Goal: Communication & Community: Answer question/provide support

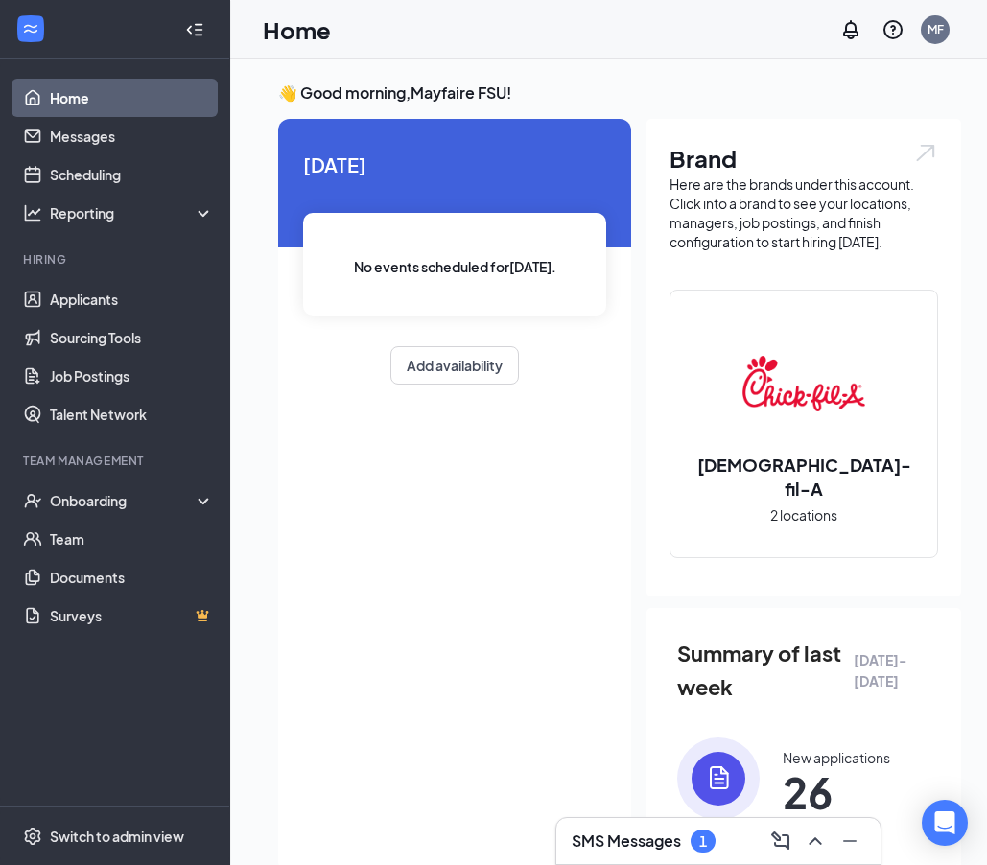
click at [696, 839] on div "1" at bounding box center [702, 840] width 25 height 23
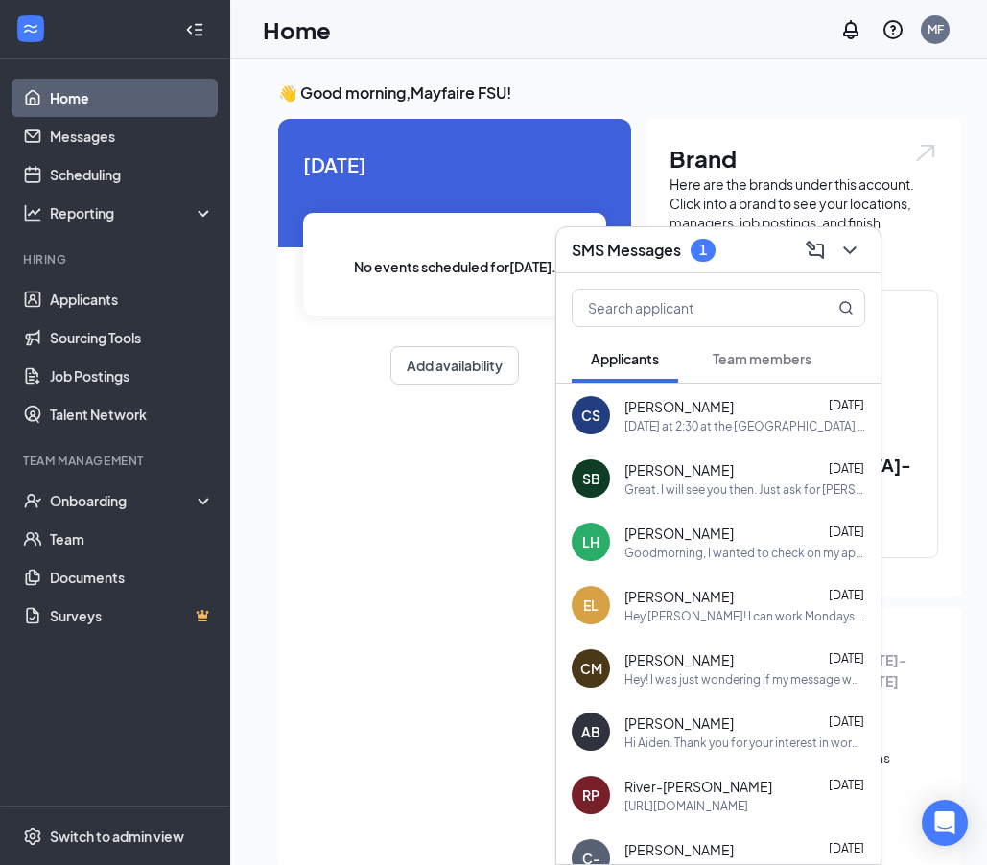
click at [761, 355] on span "Team members" at bounding box center [761, 358] width 99 height 17
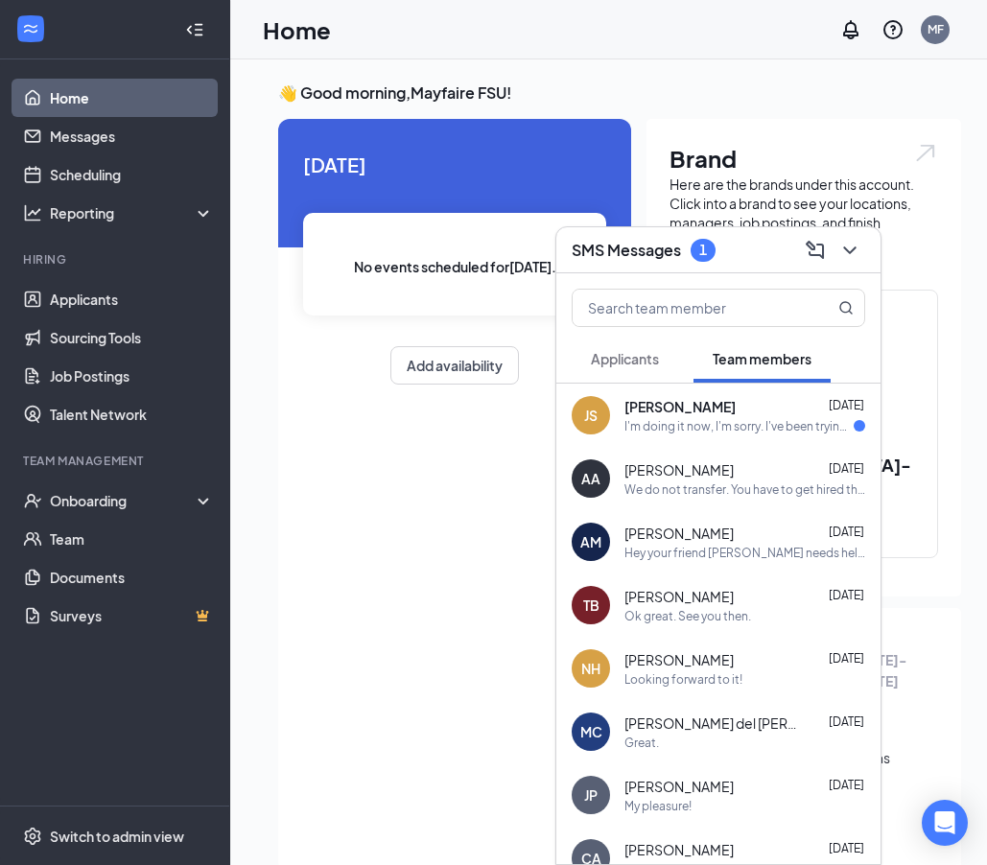
click at [734, 432] on div "I'm doing it now, I'm sorry. I've been trying to wait on my mom to be able to c…" at bounding box center [738, 426] width 229 height 16
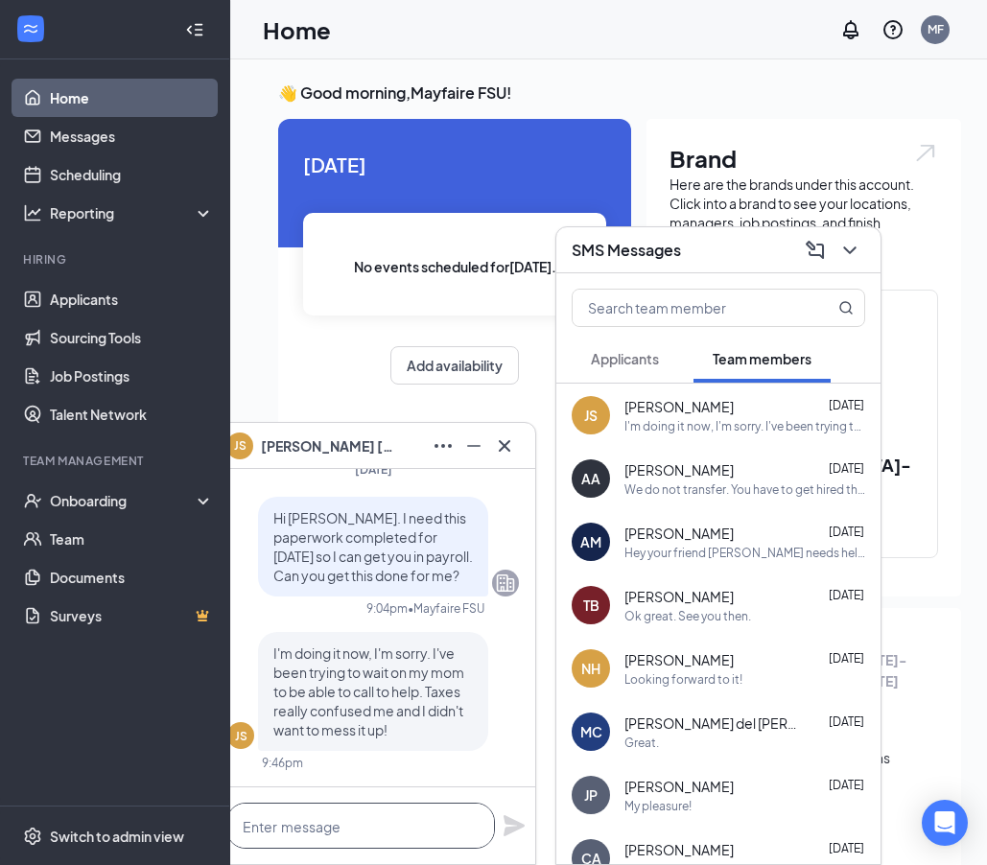
click at [377, 825] on textarea at bounding box center [360, 826] width 268 height 46
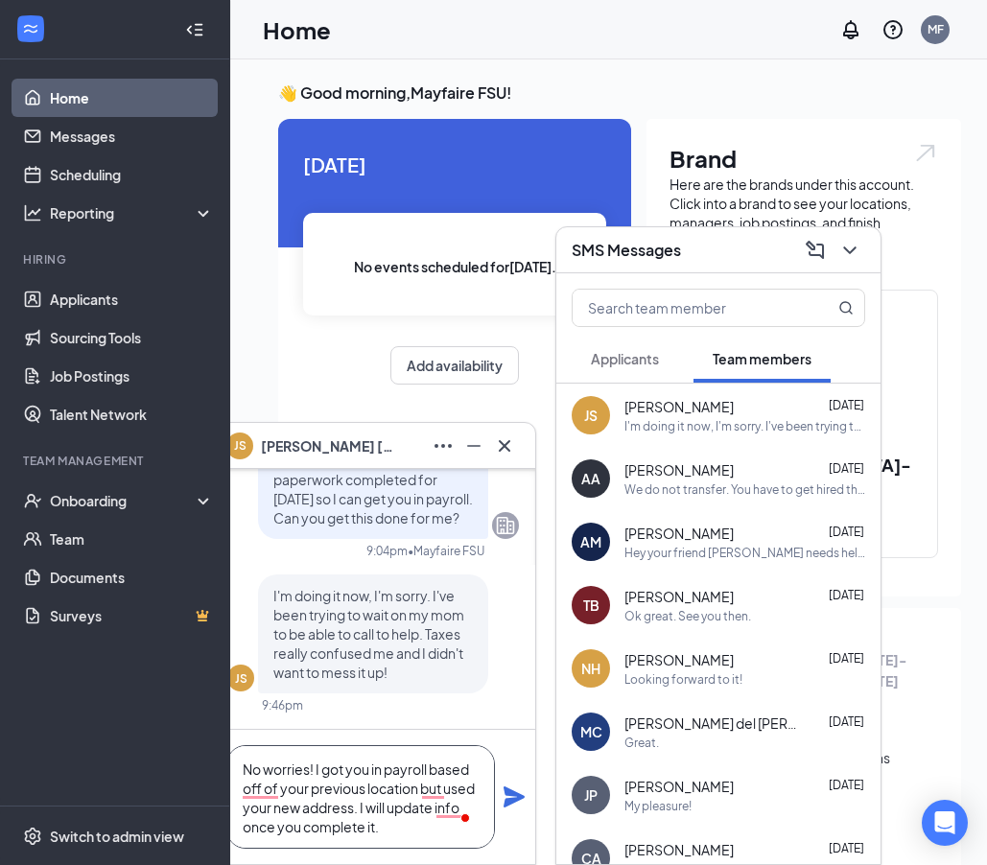
type textarea "No worries! I got you in payroll based off of your previous location but used y…"
click at [514, 792] on icon "Plane" at bounding box center [513, 796] width 21 height 21
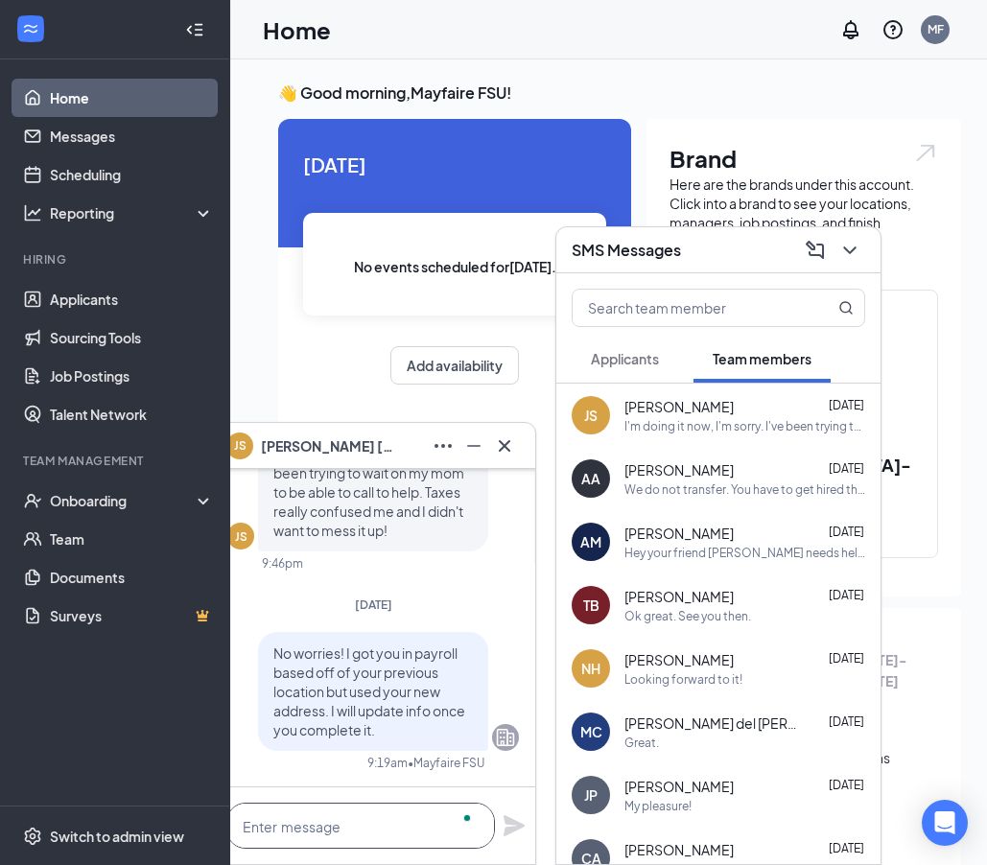
click at [394, 820] on textarea "To enrich screen reader interactions, please activate Accessibility in Grammarl…" at bounding box center [360, 826] width 268 height 46
type textarea "See you soon"
click at [517, 828] on icon "Plane" at bounding box center [513, 825] width 21 height 21
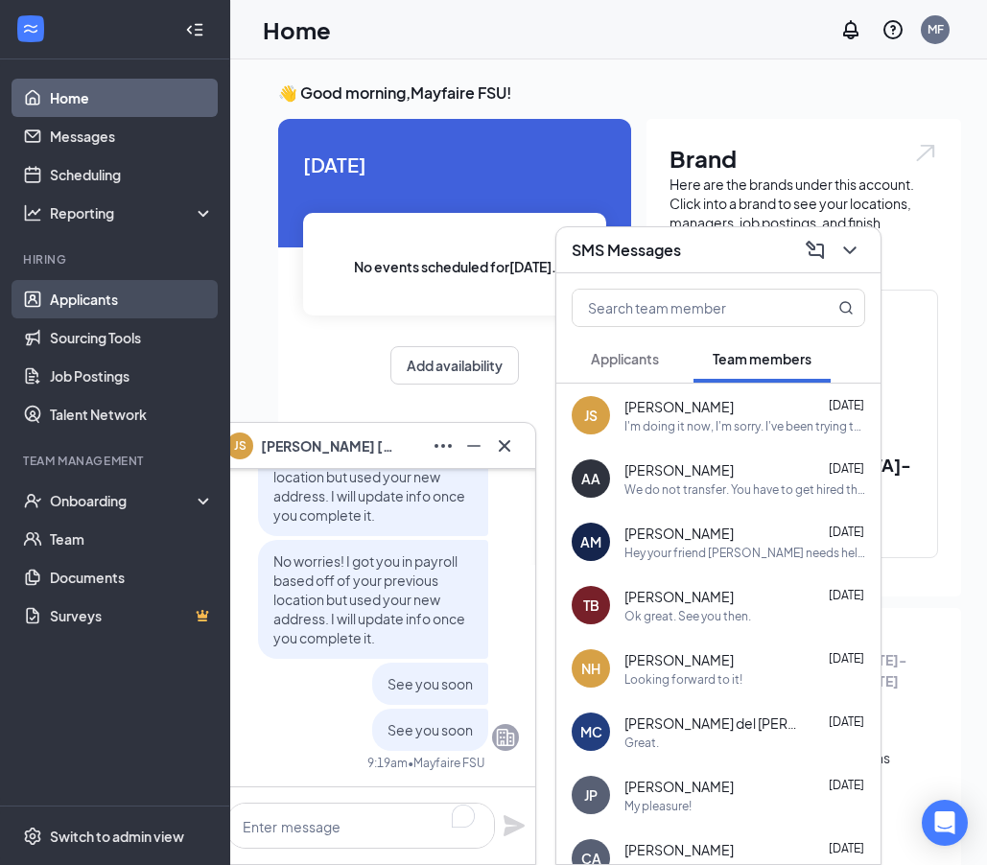
click at [88, 309] on link "Applicants" at bounding box center [132, 299] width 164 height 38
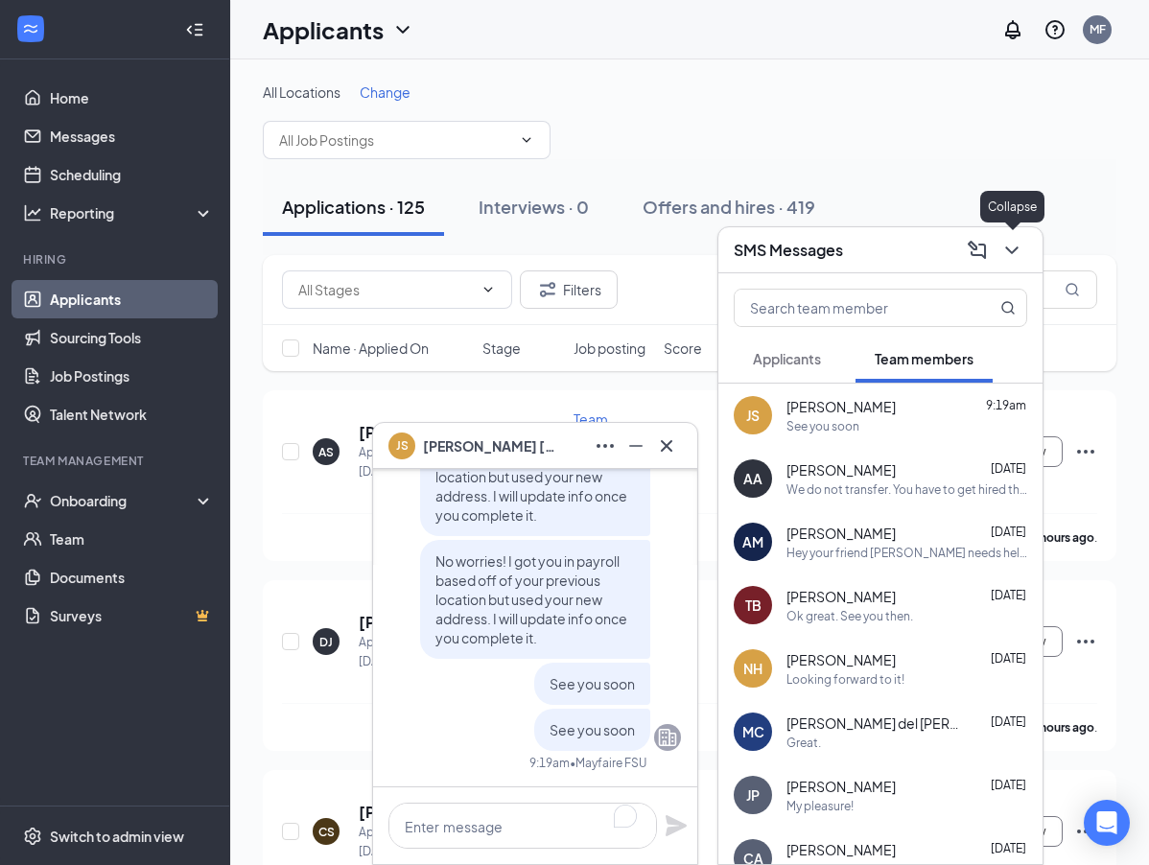
click at [986, 244] on icon "ChevronDown" at bounding box center [1011, 250] width 23 height 23
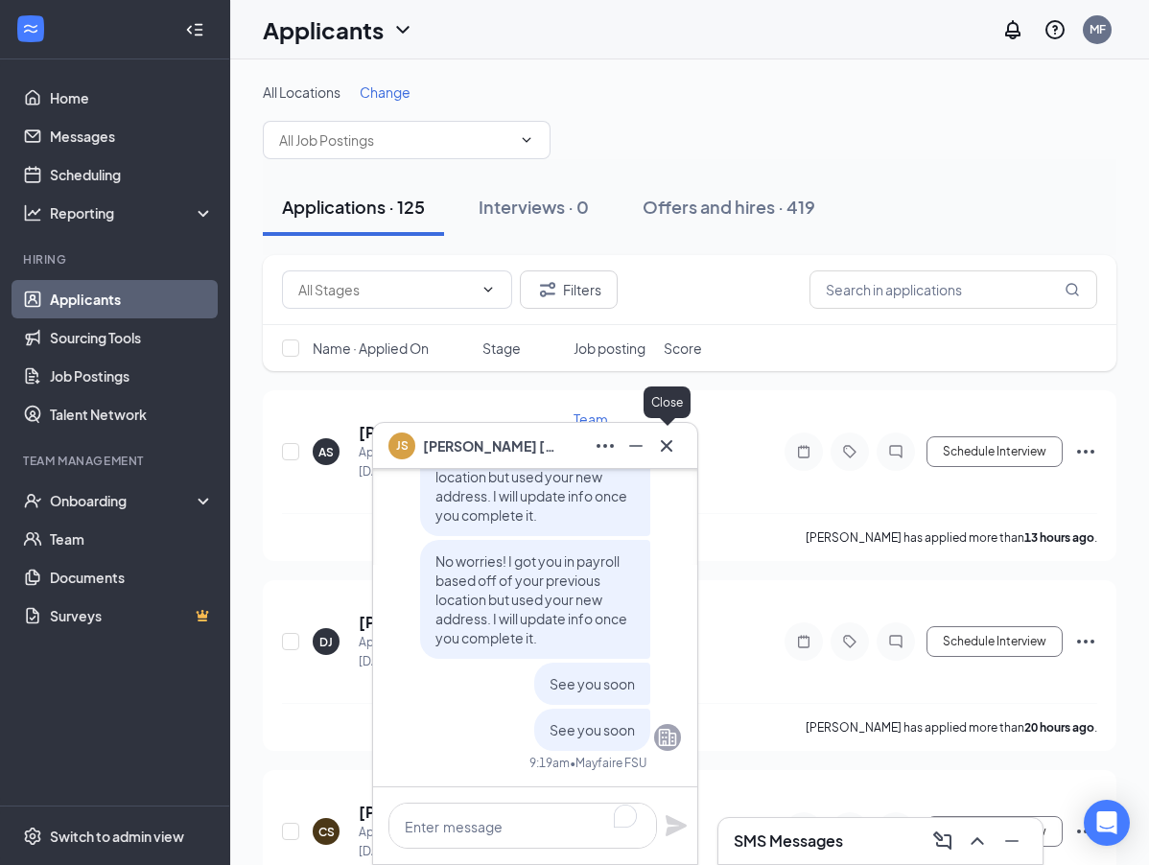
click at [673, 443] on icon "Cross" at bounding box center [666, 445] width 23 height 23
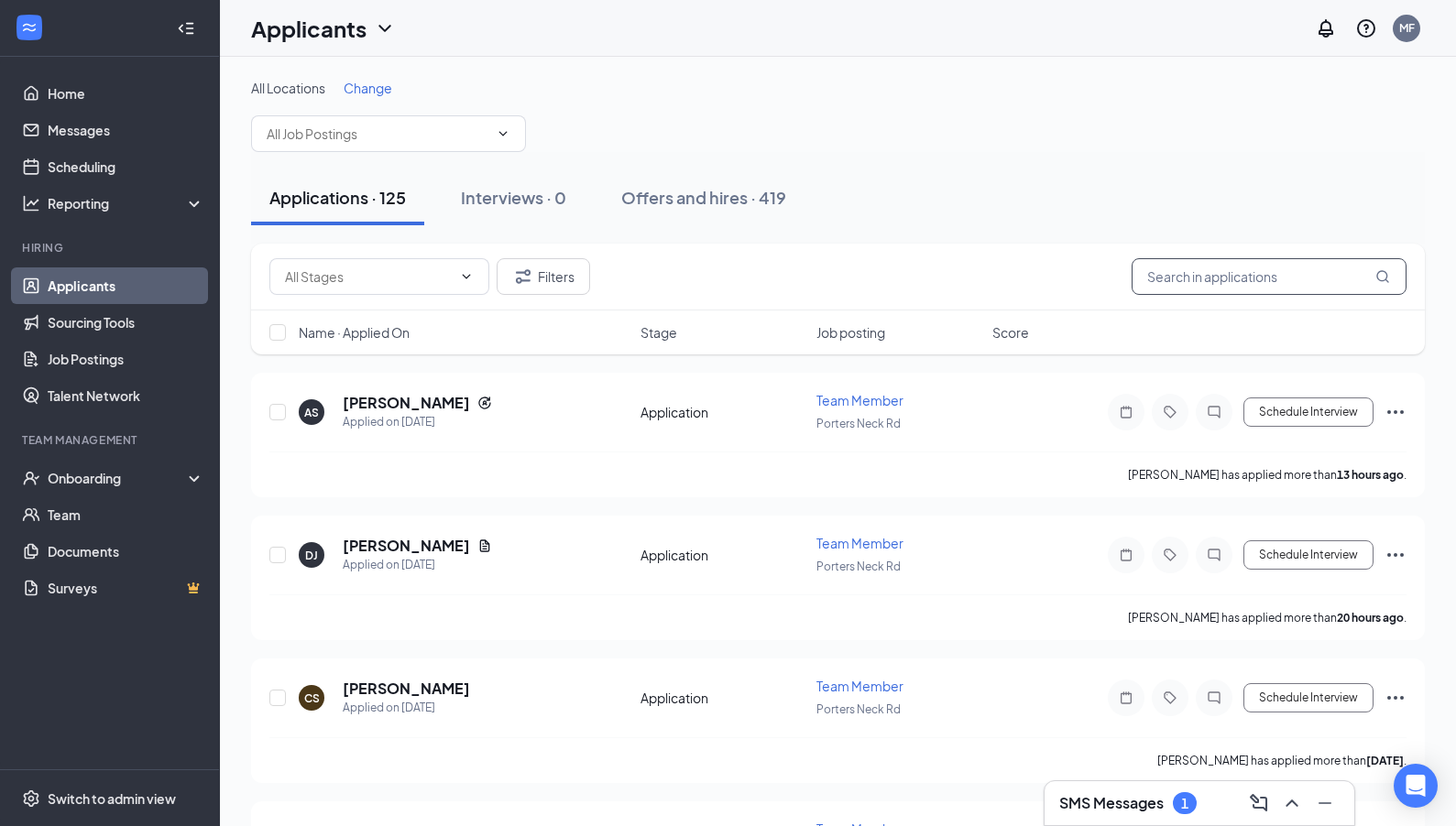
click at [942, 281] on input "text" at bounding box center [1269, 276] width 275 height 36
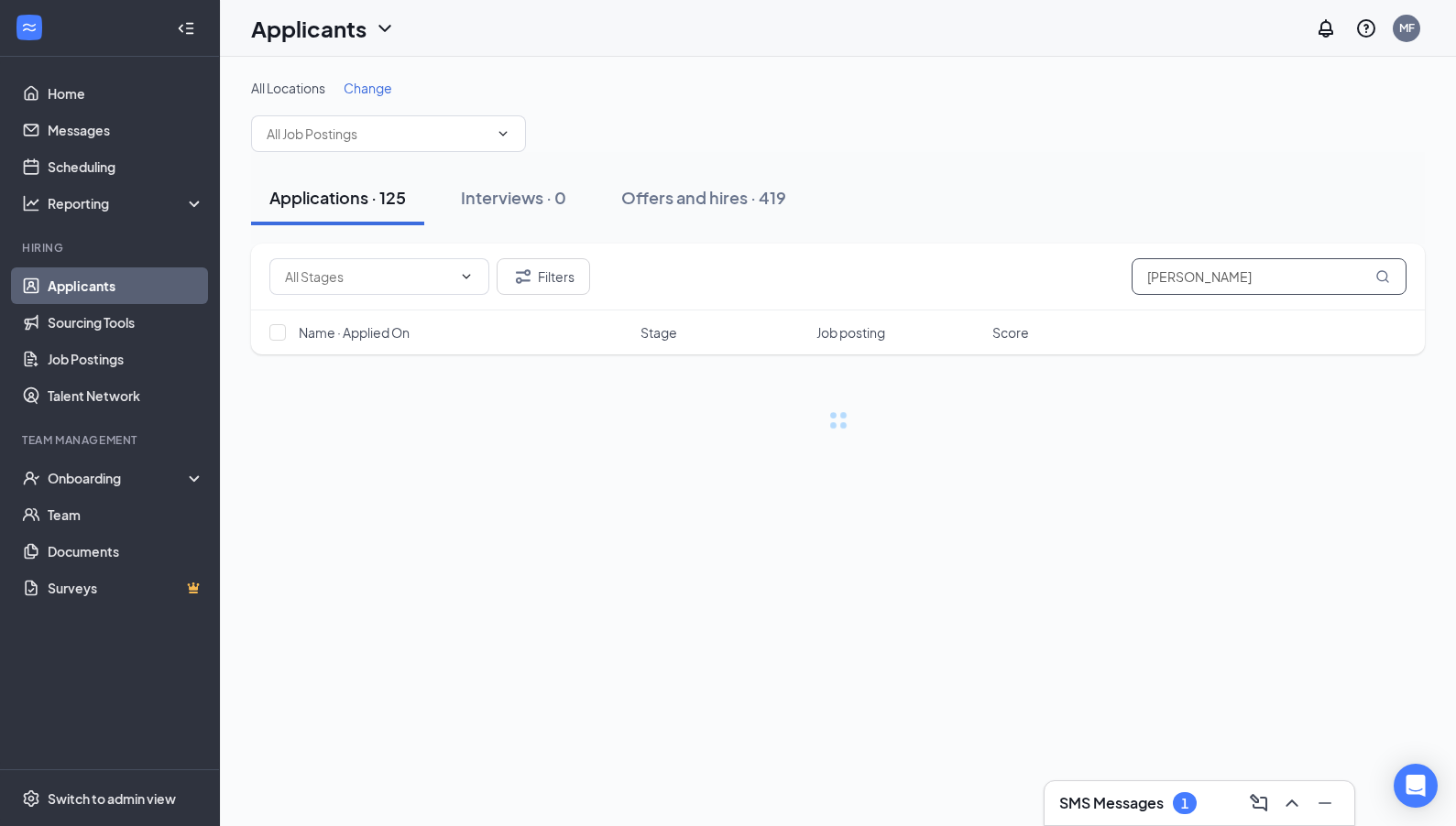
type input "[PERSON_NAME]"
click at [942, 276] on icon "MagnifyingGlass" at bounding box center [1381, 276] width 14 height 14
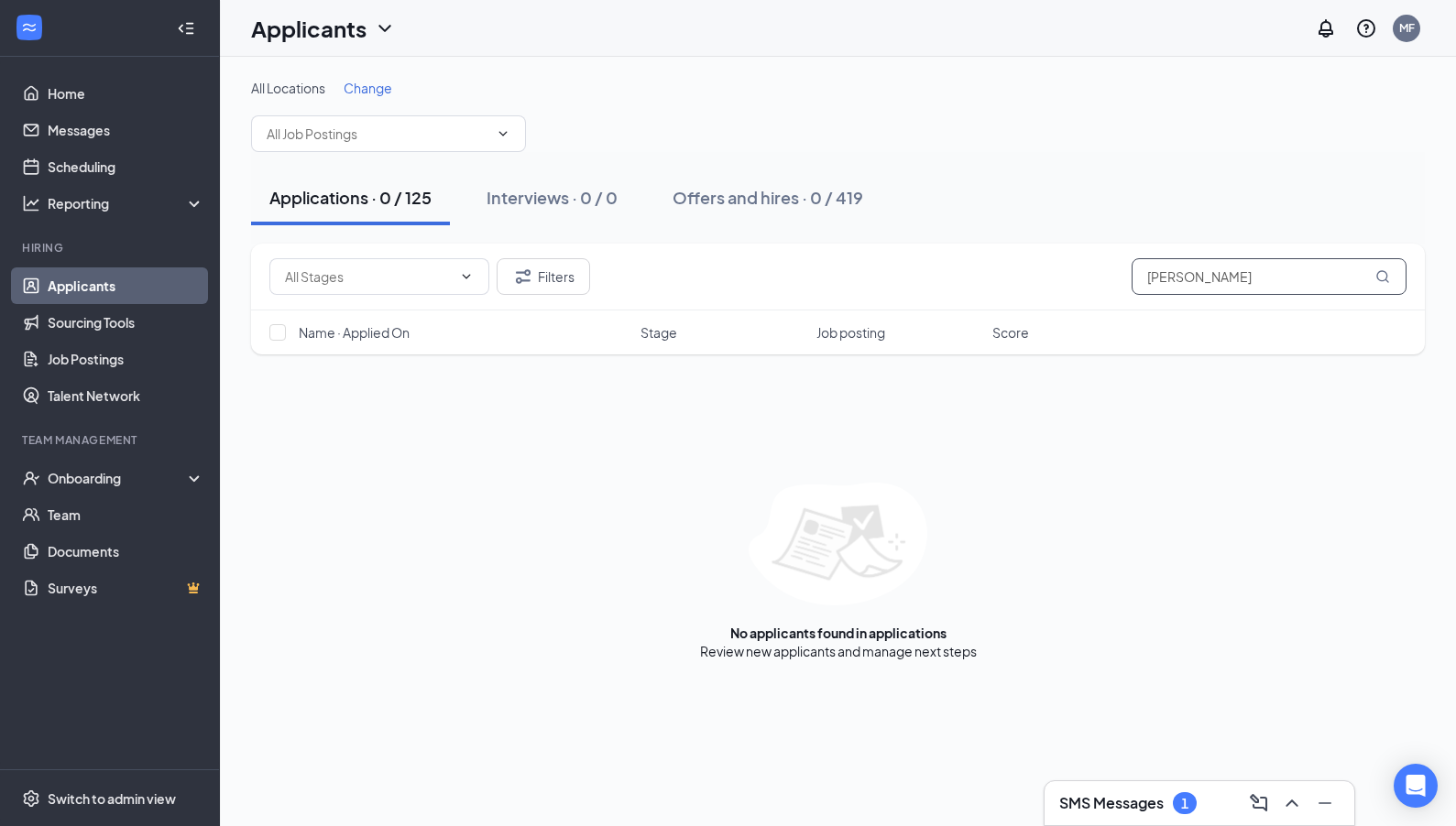
drag, startPoint x: 1251, startPoint y: 293, endPoint x: 1064, endPoint y: 260, distance: 189.9
click at [942, 262] on div "Filters [PERSON_NAME]" at bounding box center [838, 276] width 1137 height 36
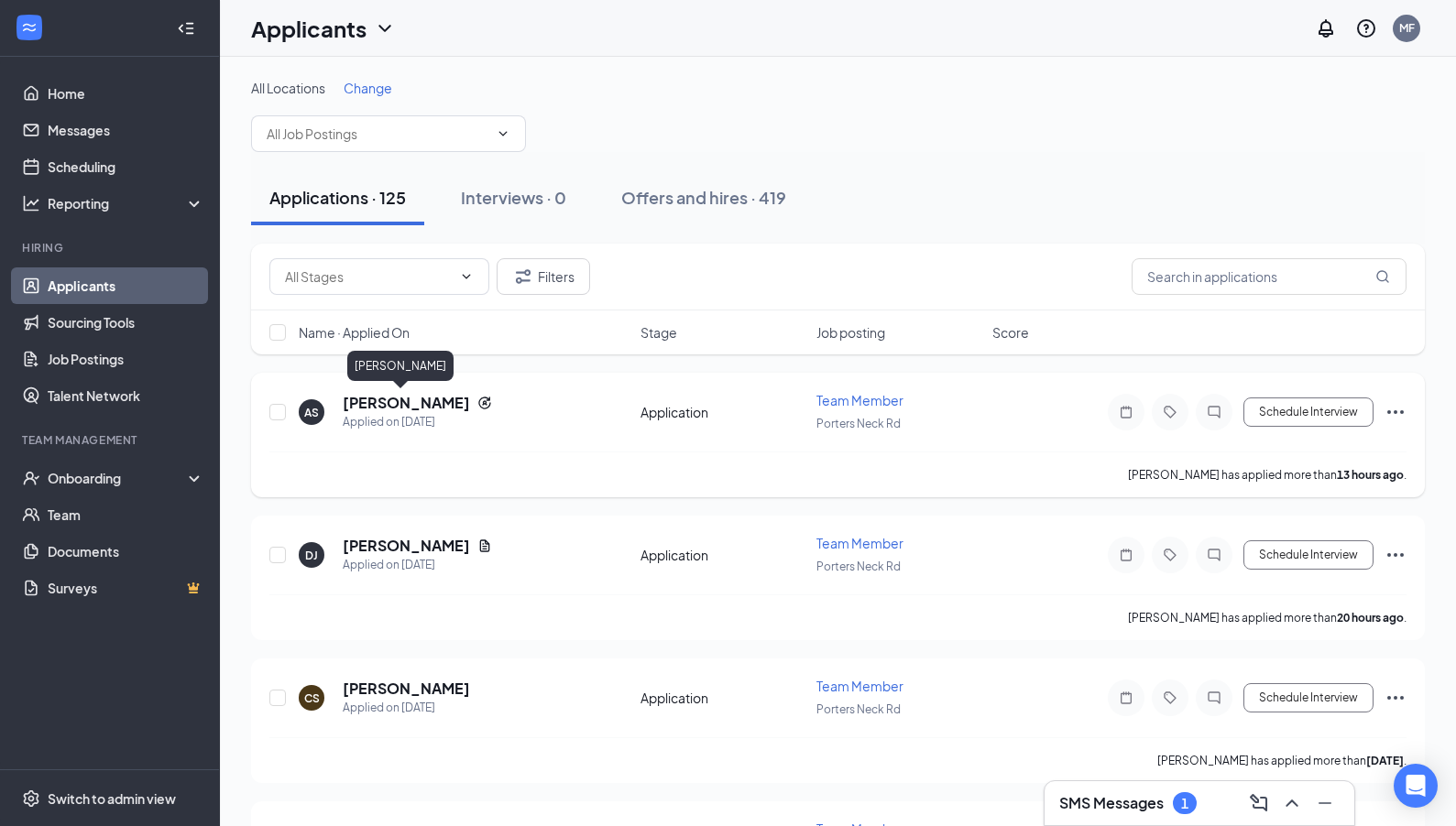
click at [389, 400] on h5 "[PERSON_NAME]" at bounding box center [406, 402] width 127 height 20
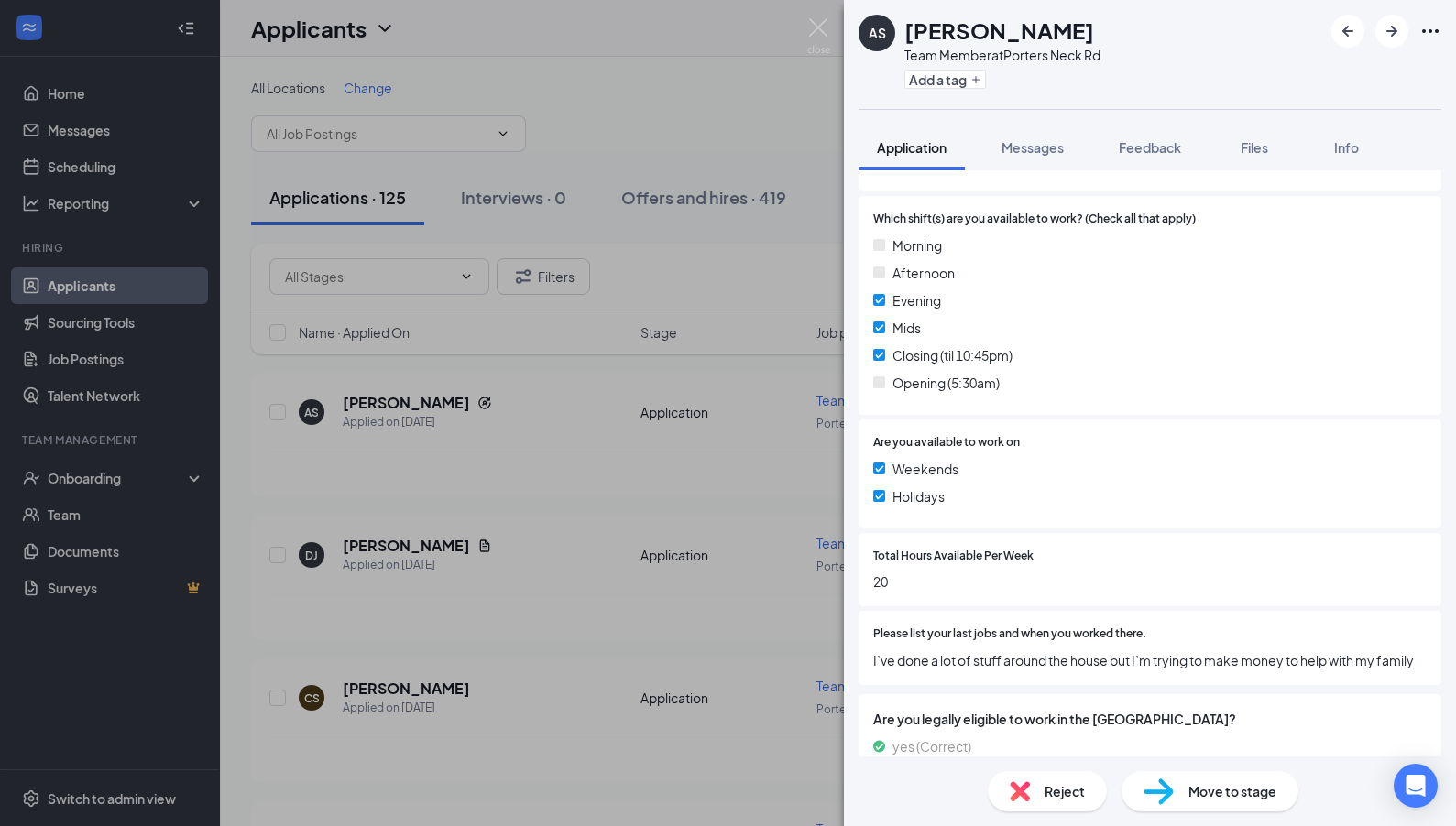
scroll to position [604, 0]
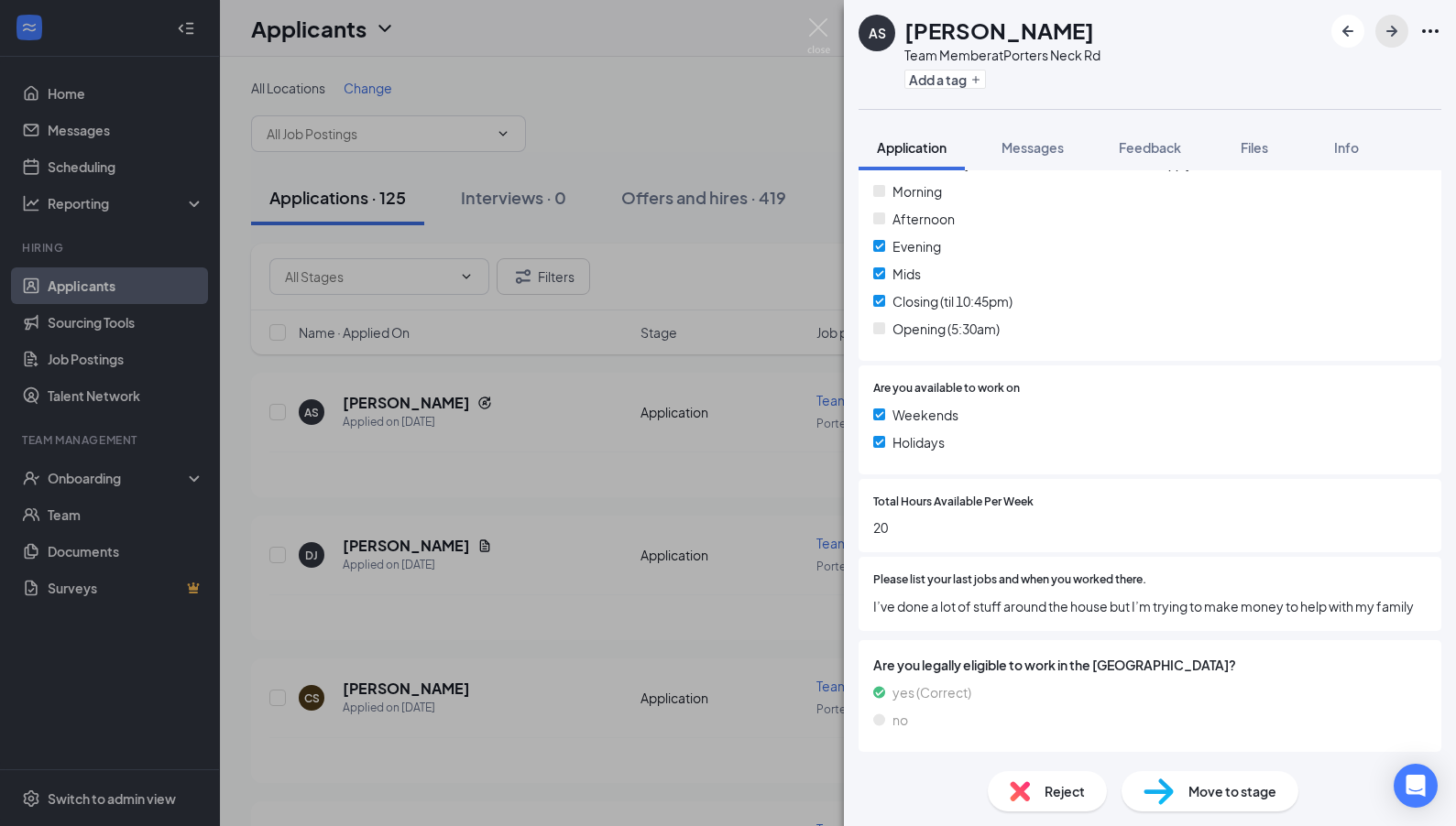
click at [942, 33] on icon "ArrowRight" at bounding box center [1391, 31] width 22 height 22
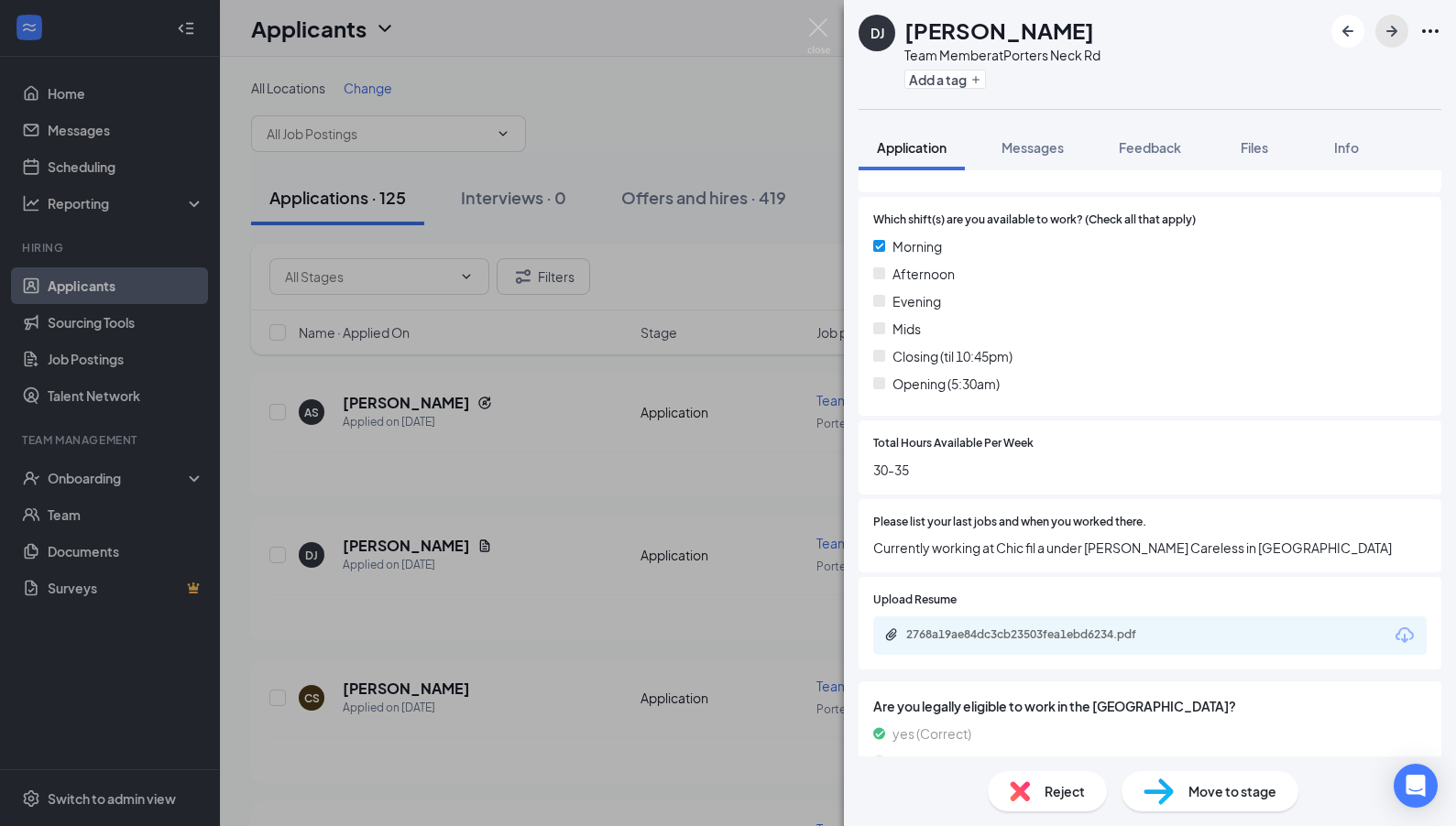
scroll to position [499, 0]
click at [942, 634] on div "2768a19ae84dc3cb23503fea1ebd6234.pdf" at bounding box center [1034, 632] width 256 height 14
click at [942, 39] on icon "ArrowRight" at bounding box center [1391, 31] width 22 height 22
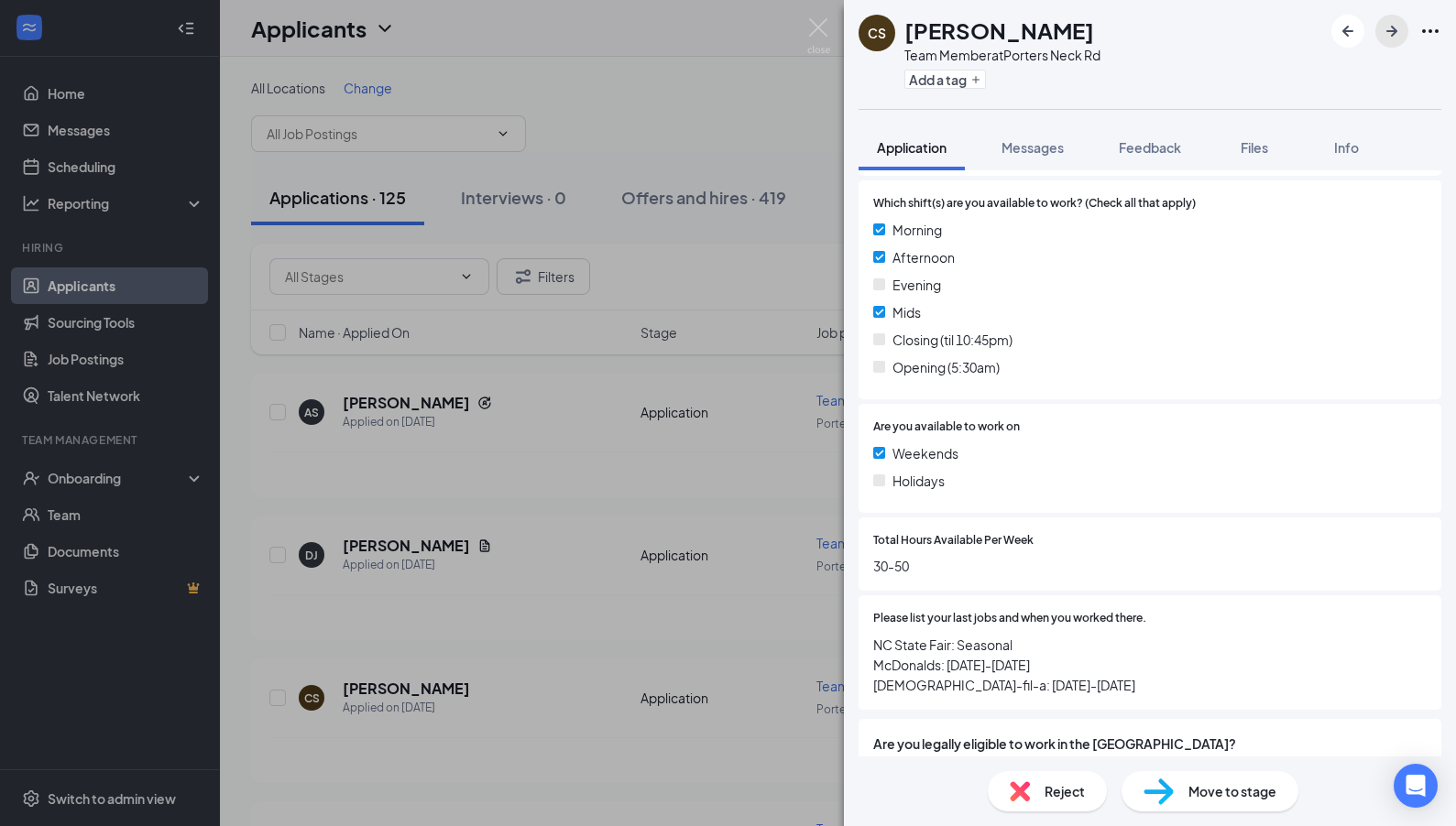
scroll to position [644, 0]
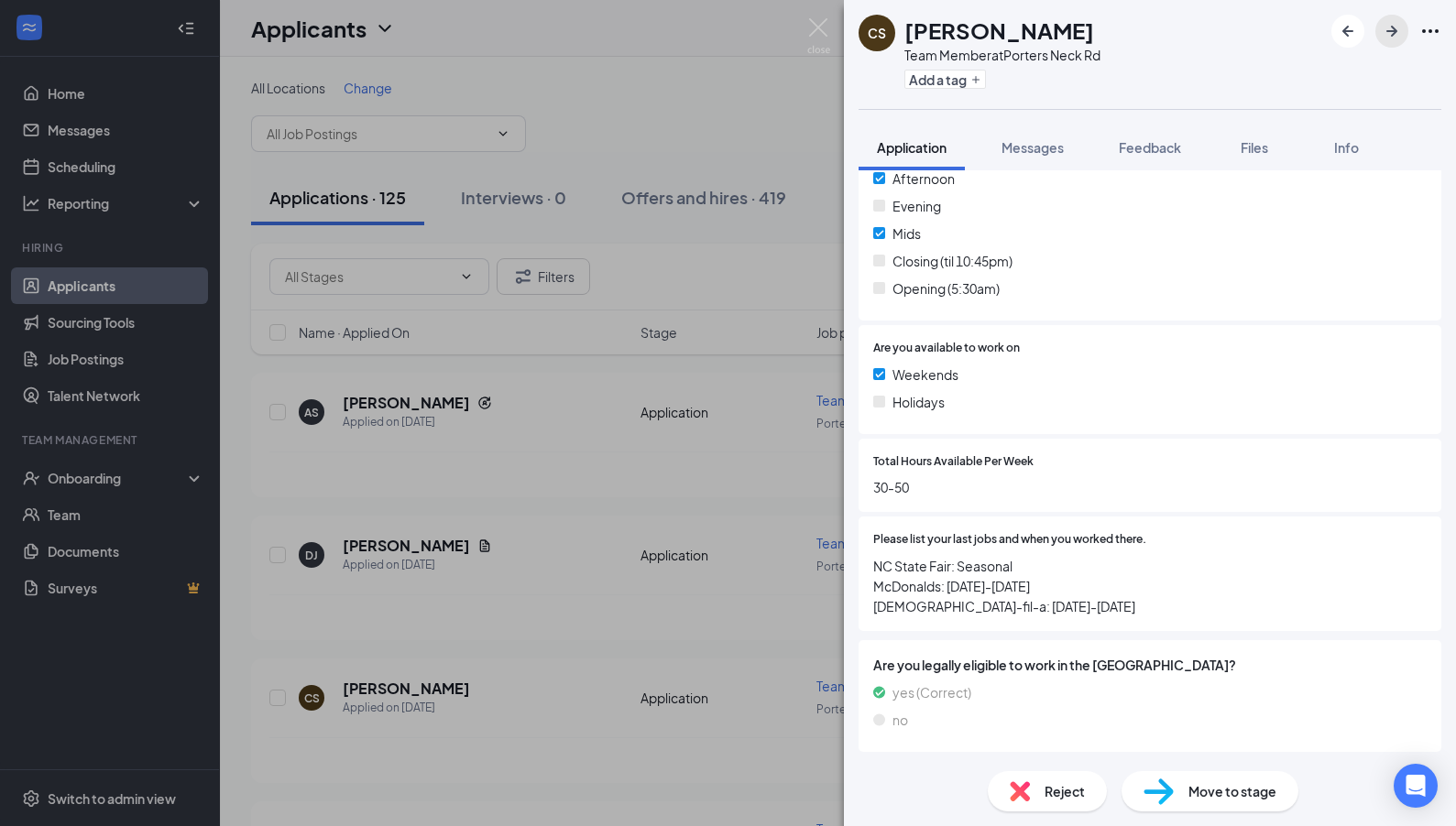
click at [942, 33] on icon "ArrowRight" at bounding box center [1391, 31] width 22 height 22
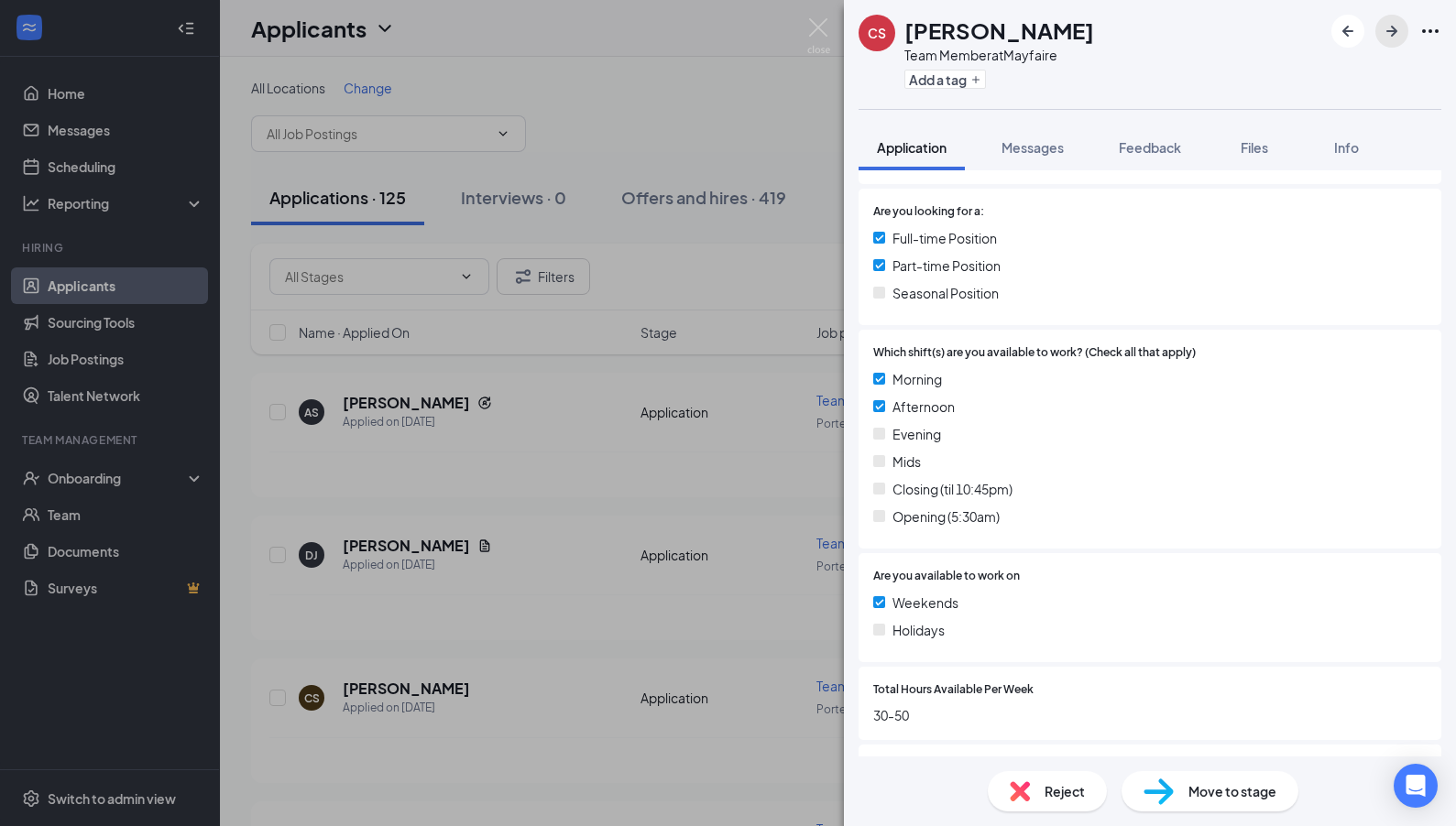
scroll to position [644, 0]
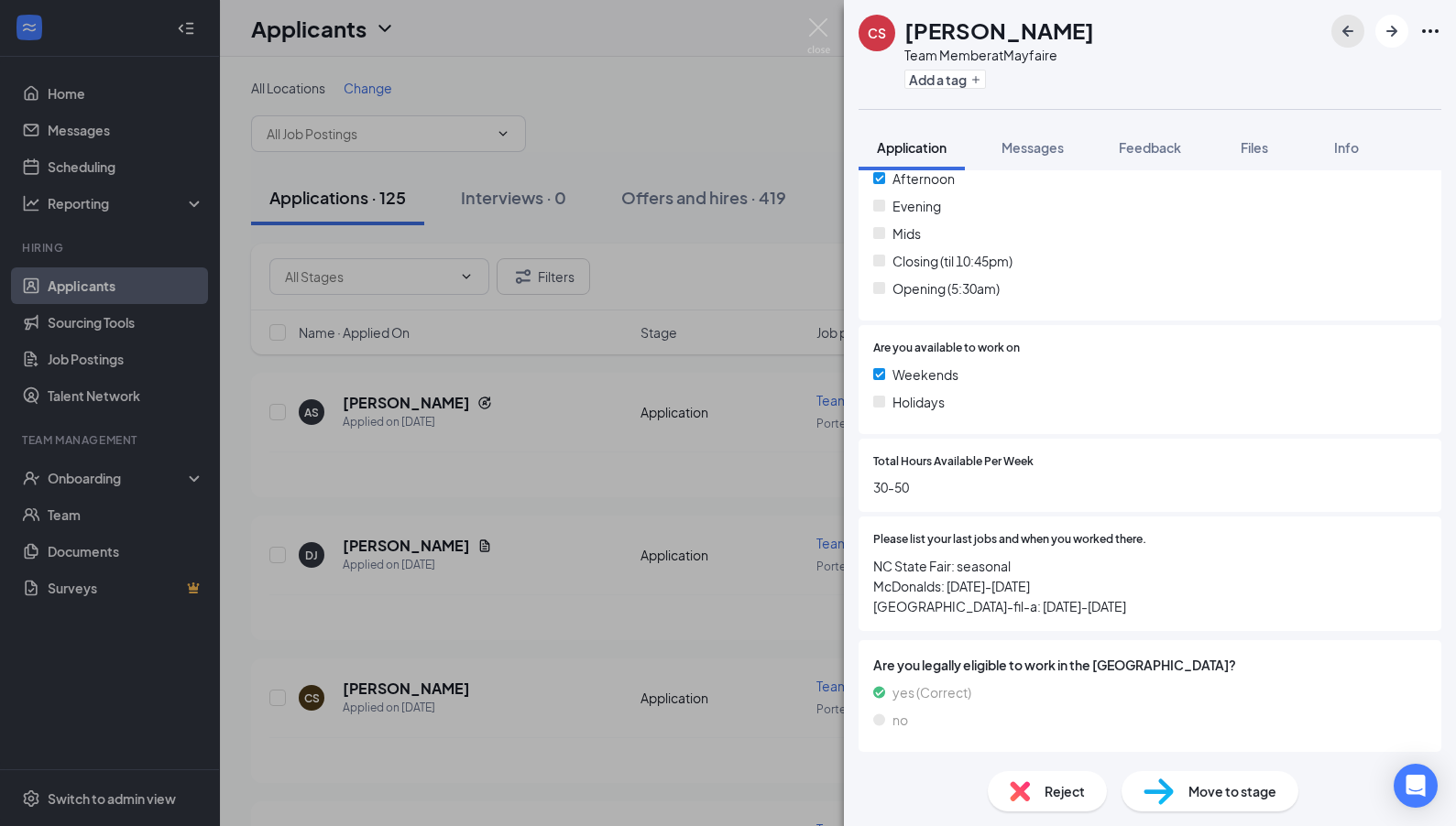
click at [942, 34] on icon "ArrowLeftNew" at bounding box center [1347, 31] width 22 height 22
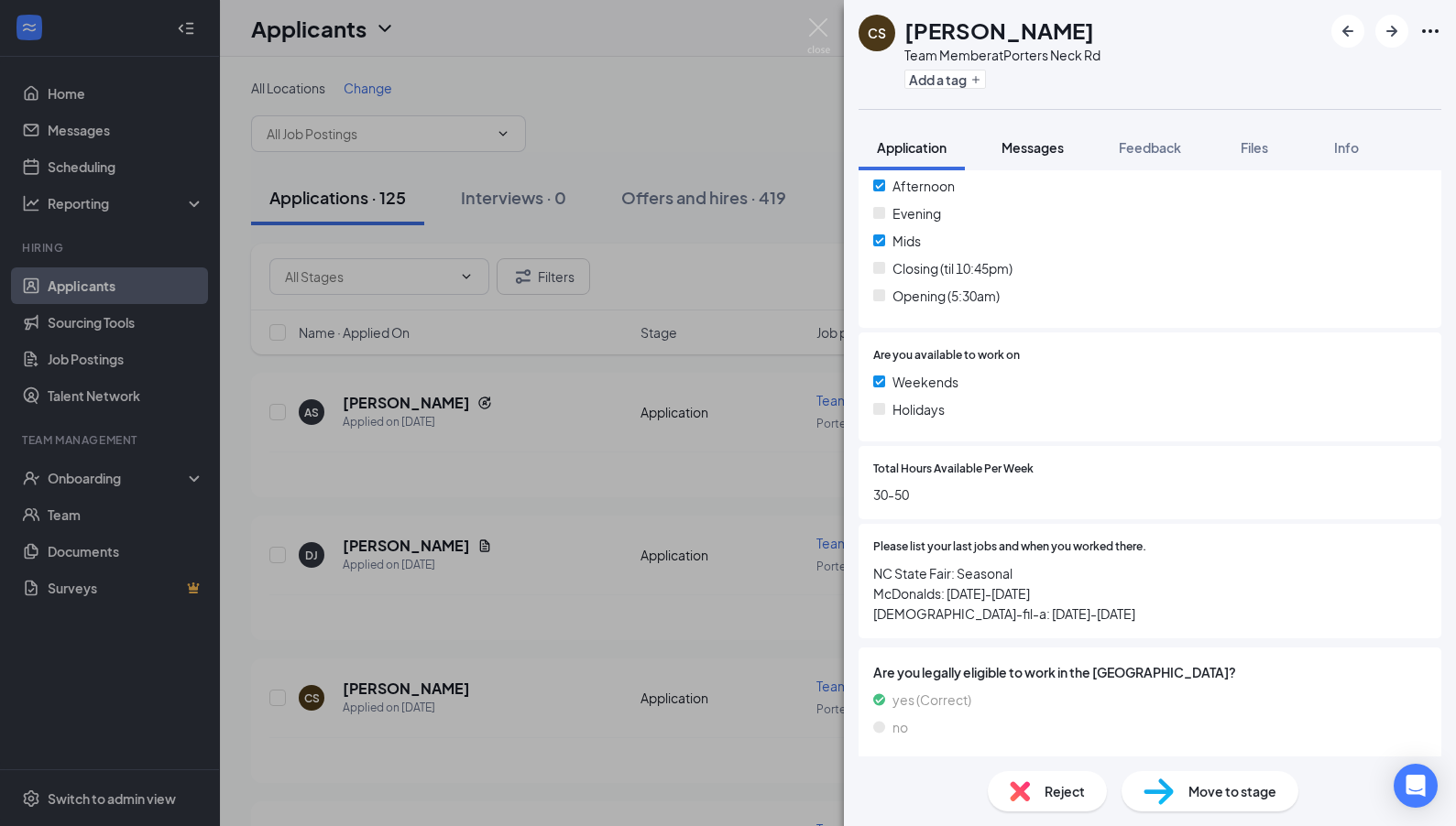
click at [942, 155] on span "Messages" at bounding box center [1032, 147] width 62 height 16
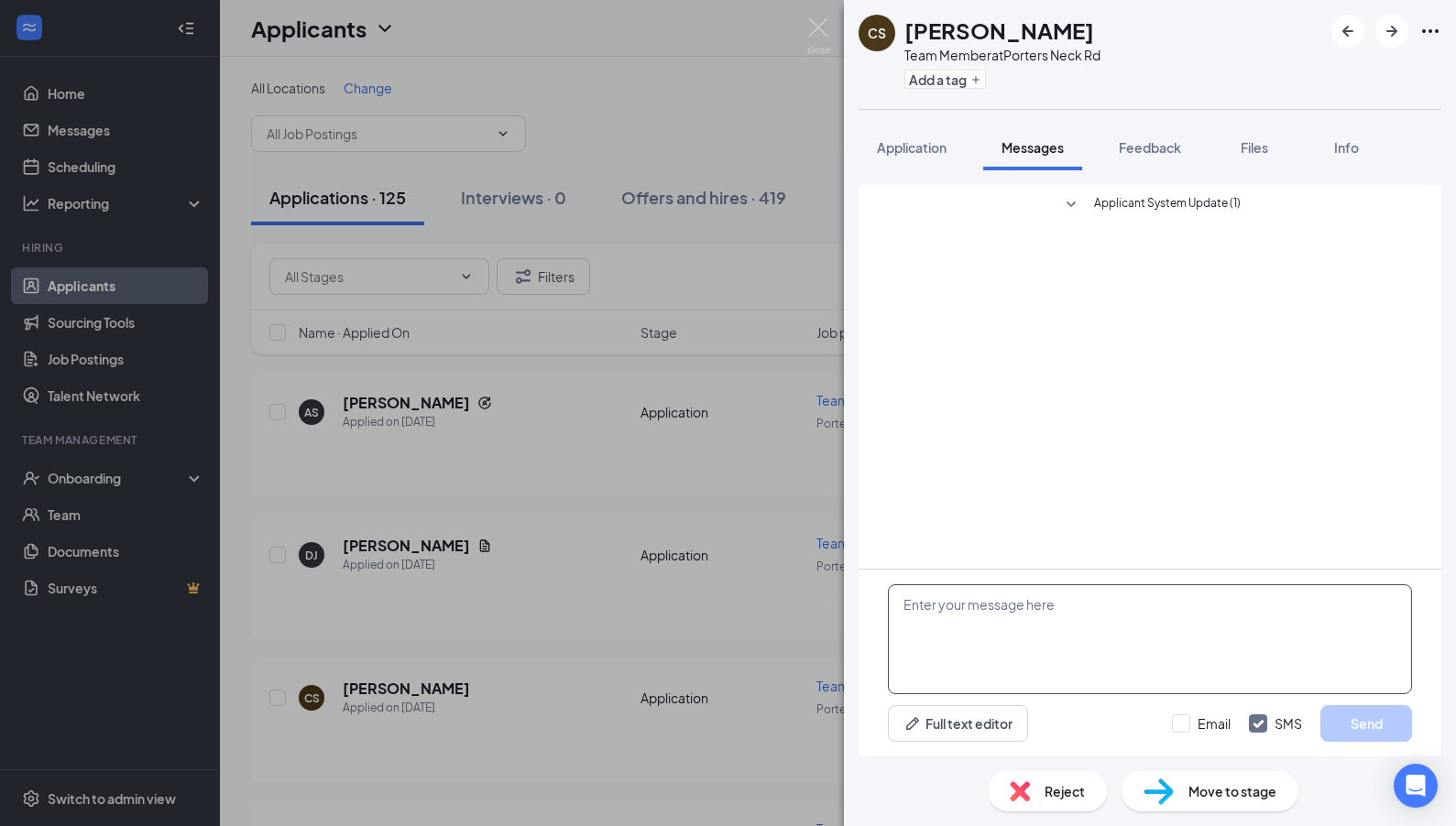
click at [942, 620] on textarea at bounding box center [1149, 639] width 524 height 110
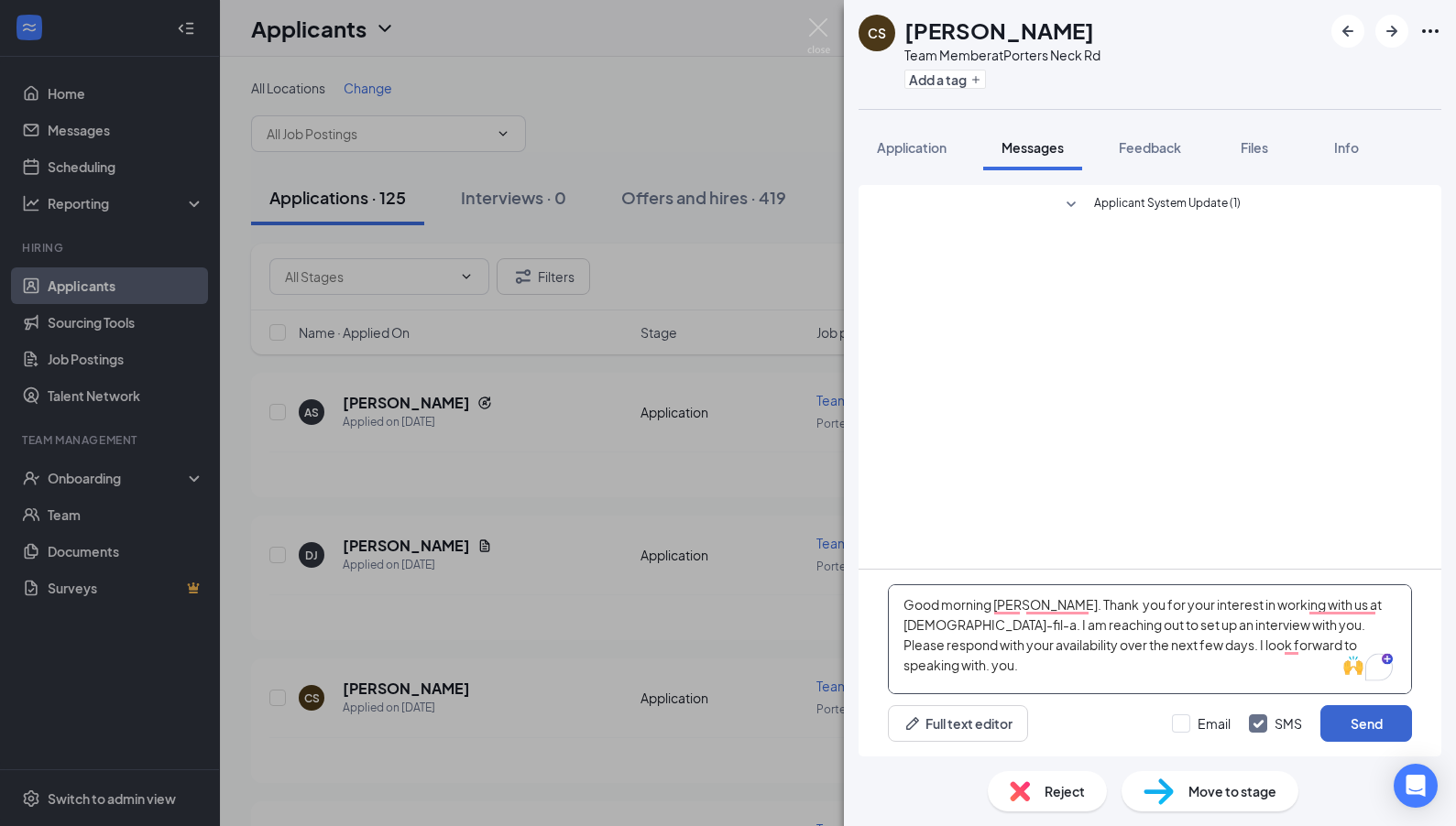
type textarea "Good morning [PERSON_NAME]. Thank you for your interest in working with us at […"
click at [942, 728] on button "Send" at bounding box center [1366, 723] width 92 height 36
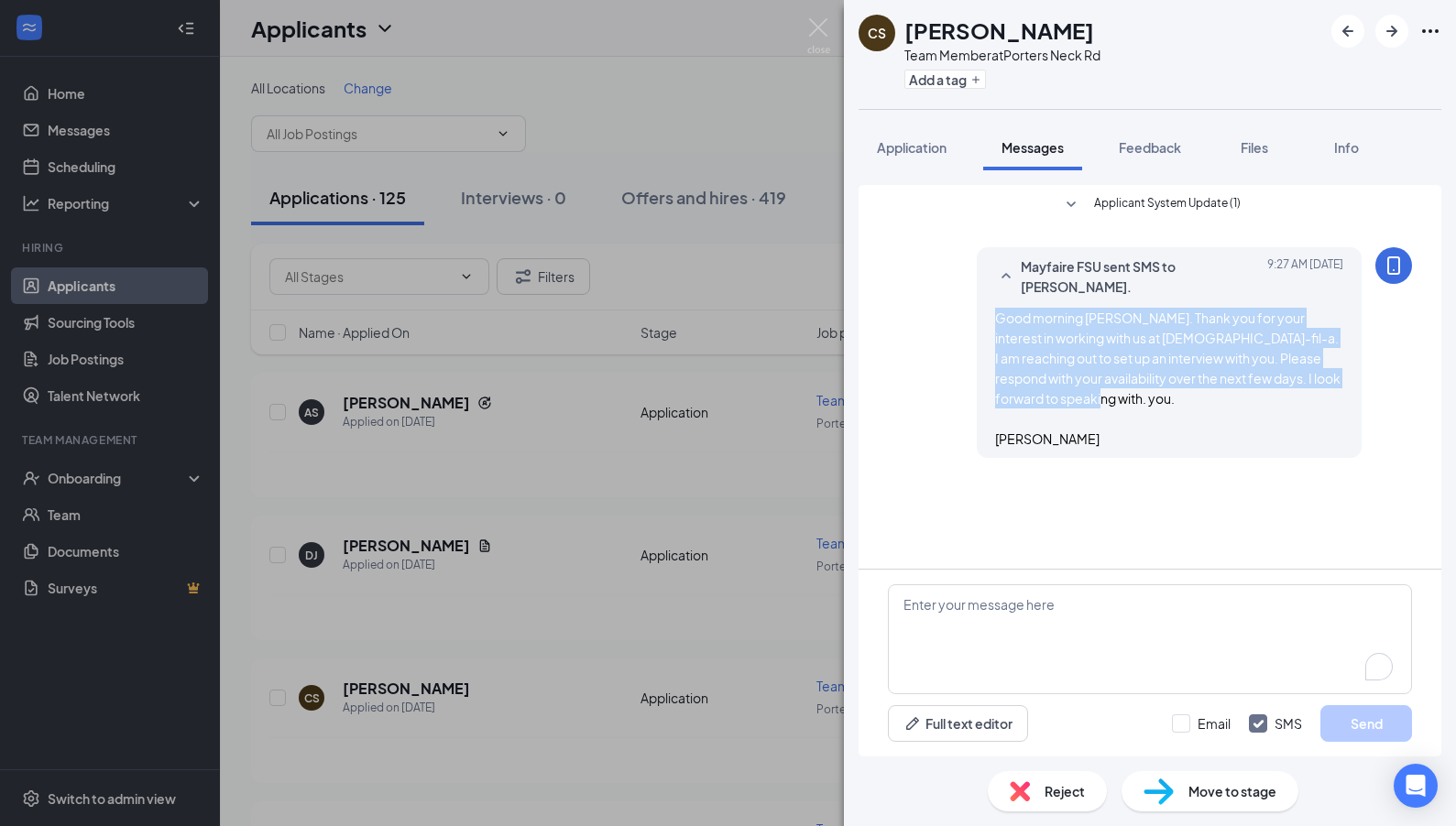
drag, startPoint x: 1064, startPoint y: 426, endPoint x: 980, endPoint y: 301, distance: 150.6
click at [942, 301] on div "Mayfaire FSU sent SMS to [PERSON_NAME]. [DATE] 9:27 AM Good morning [PERSON_NAM…" at bounding box center [1168, 352] width 385 height 211
copy span "Good morning [PERSON_NAME]. Thank you for your interest in working with us at […"
click at [942, 35] on icon "ArrowRight" at bounding box center [1391, 31] width 22 height 22
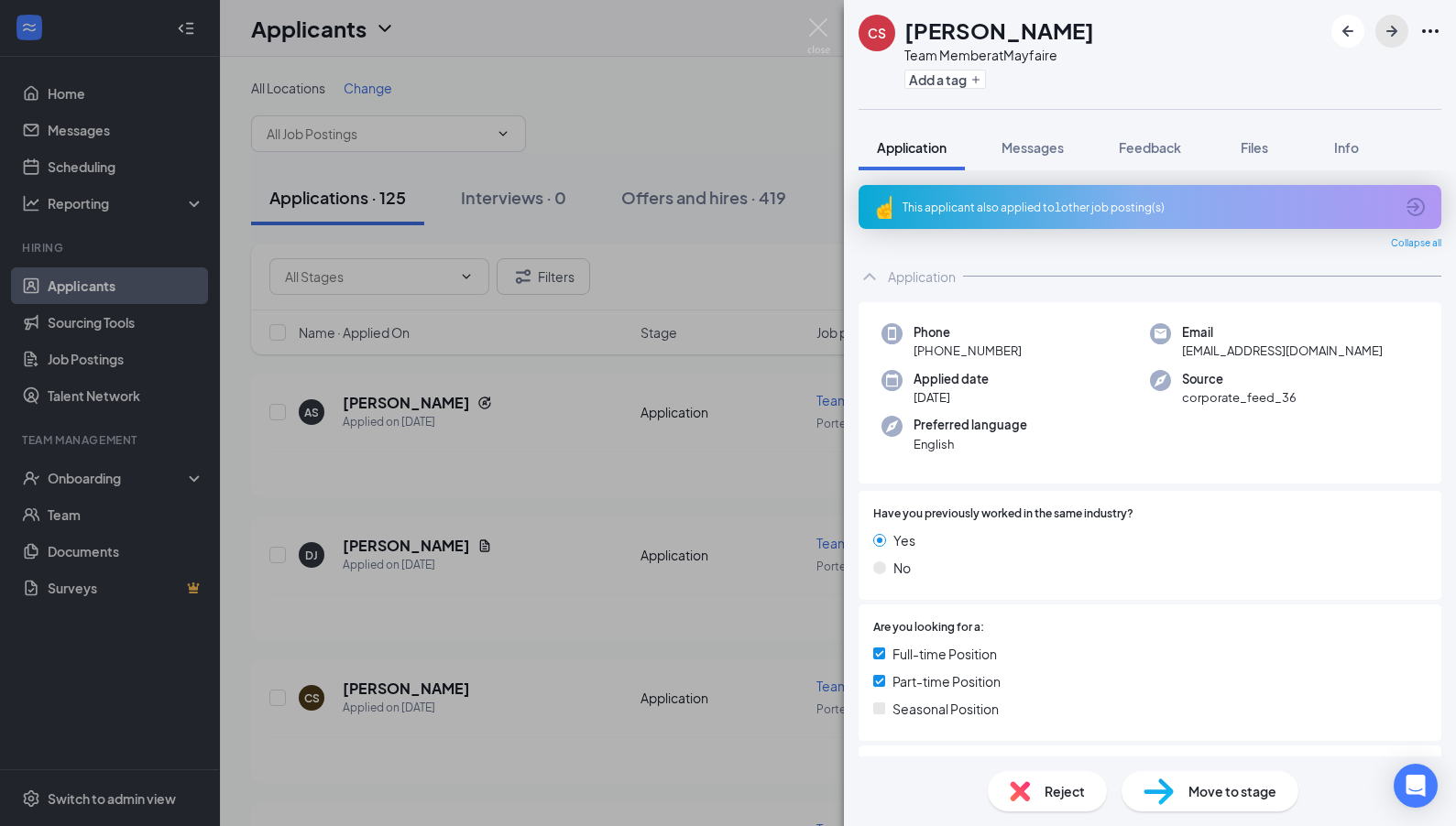
click at [942, 37] on icon "ArrowRight" at bounding box center [1391, 31] width 22 height 22
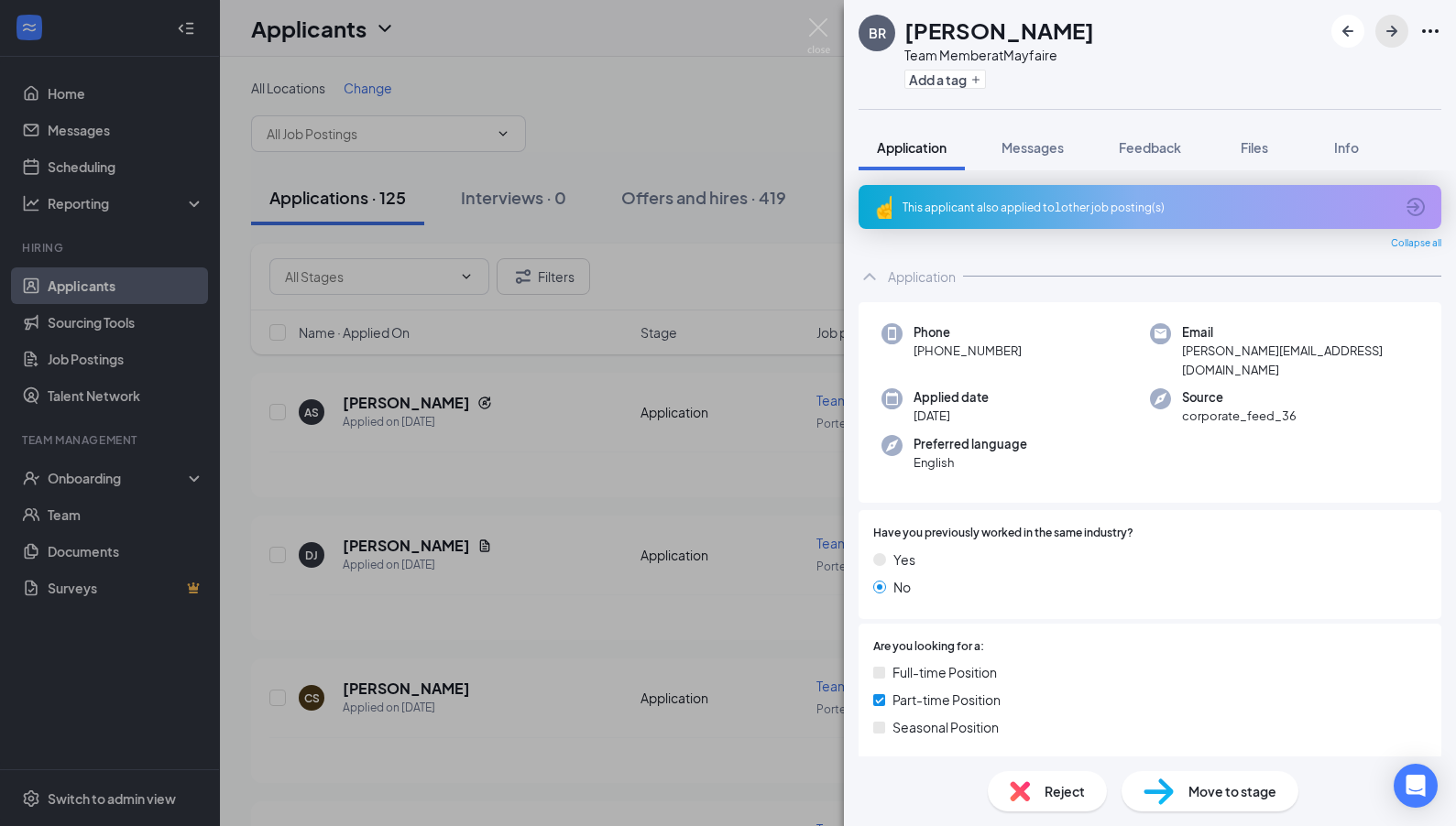
click at [942, 32] on icon "ArrowRight" at bounding box center [1392, 32] width 11 height 11
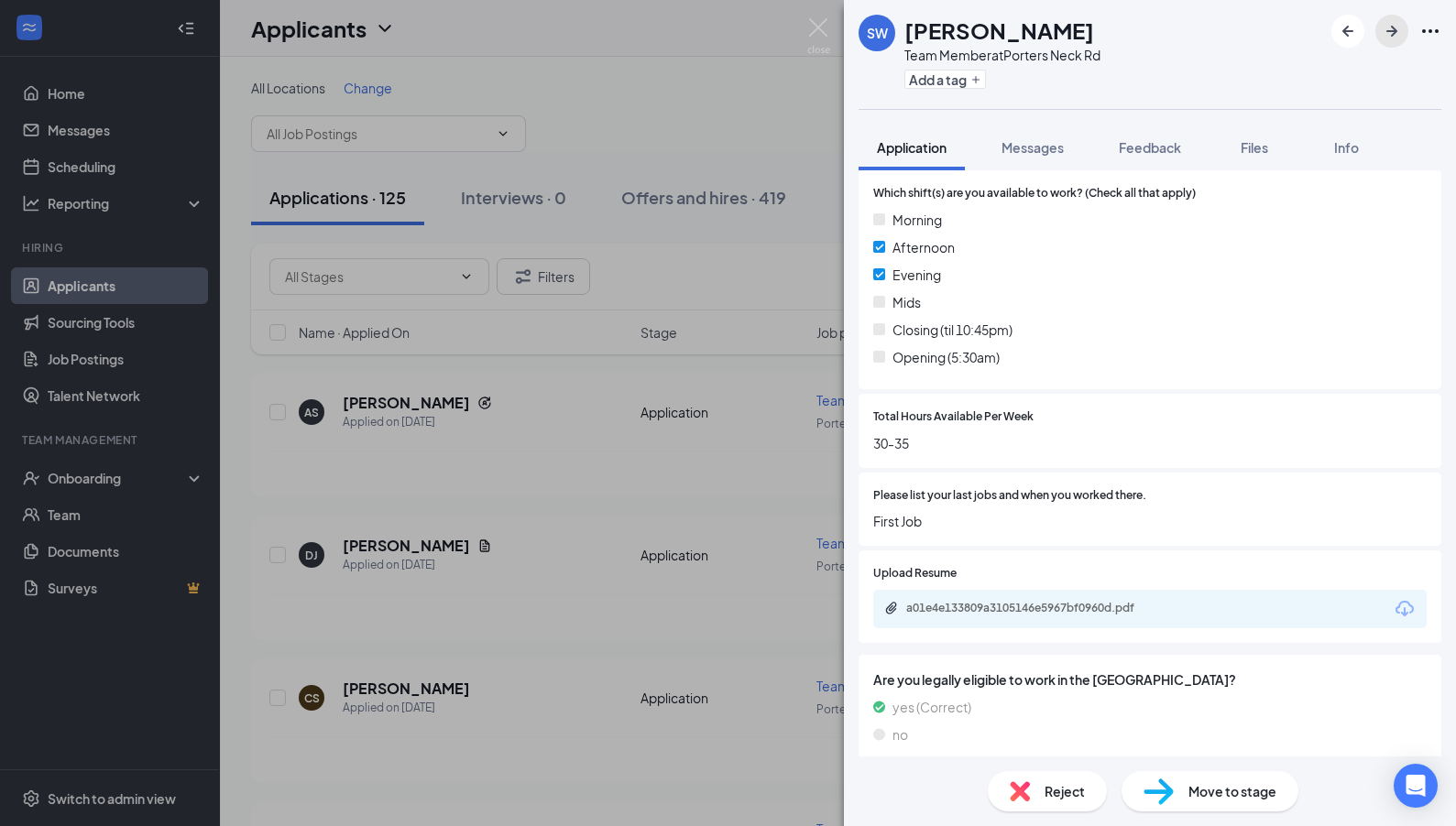
scroll to position [525, 0]
click at [942, 33] on icon "ArrowRight" at bounding box center [1391, 31] width 22 height 22
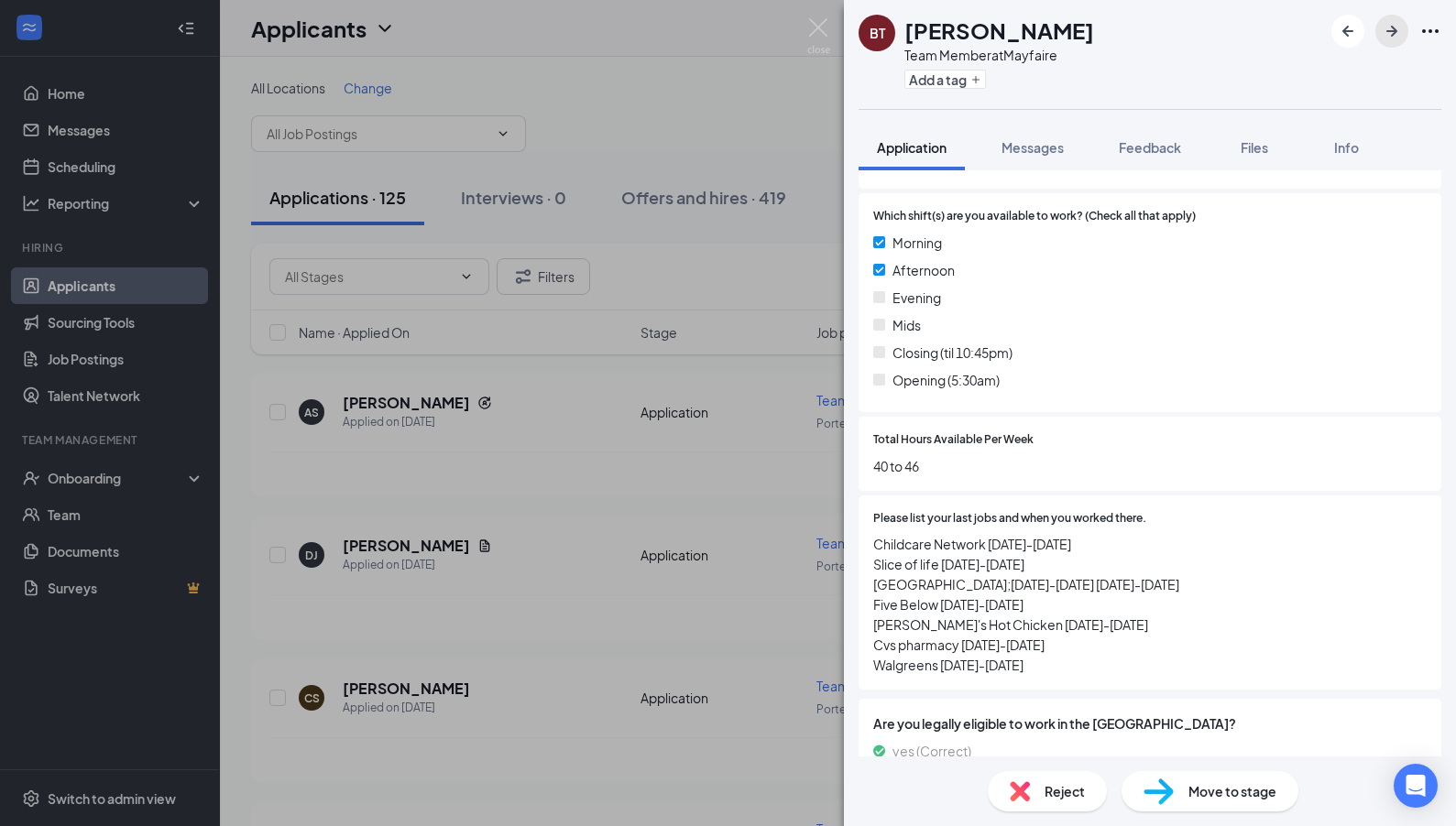
scroll to position [502, 0]
click at [942, 30] on icon "ArrowRight" at bounding box center [1391, 31] width 22 height 22
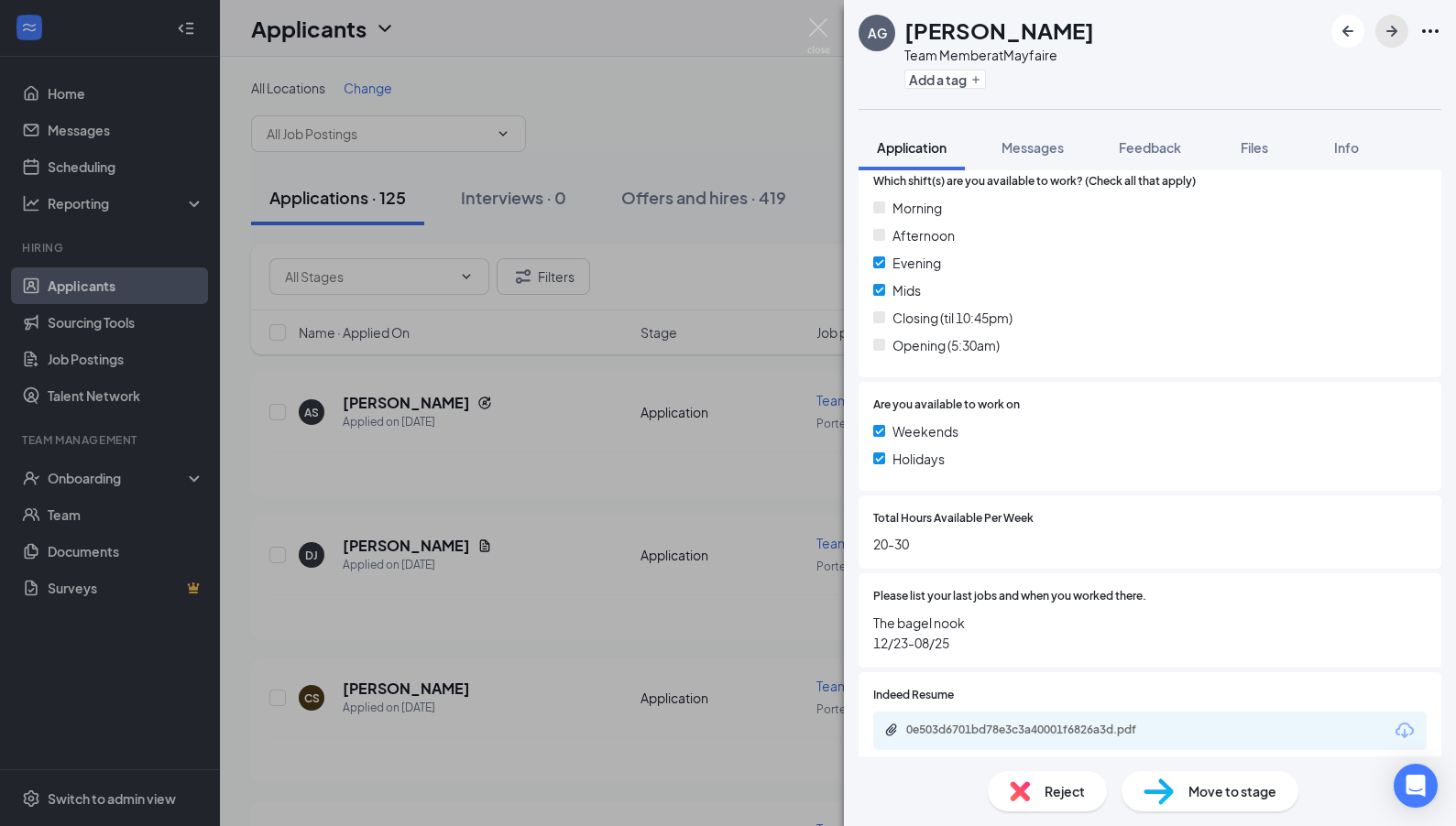
scroll to position [548, 0]
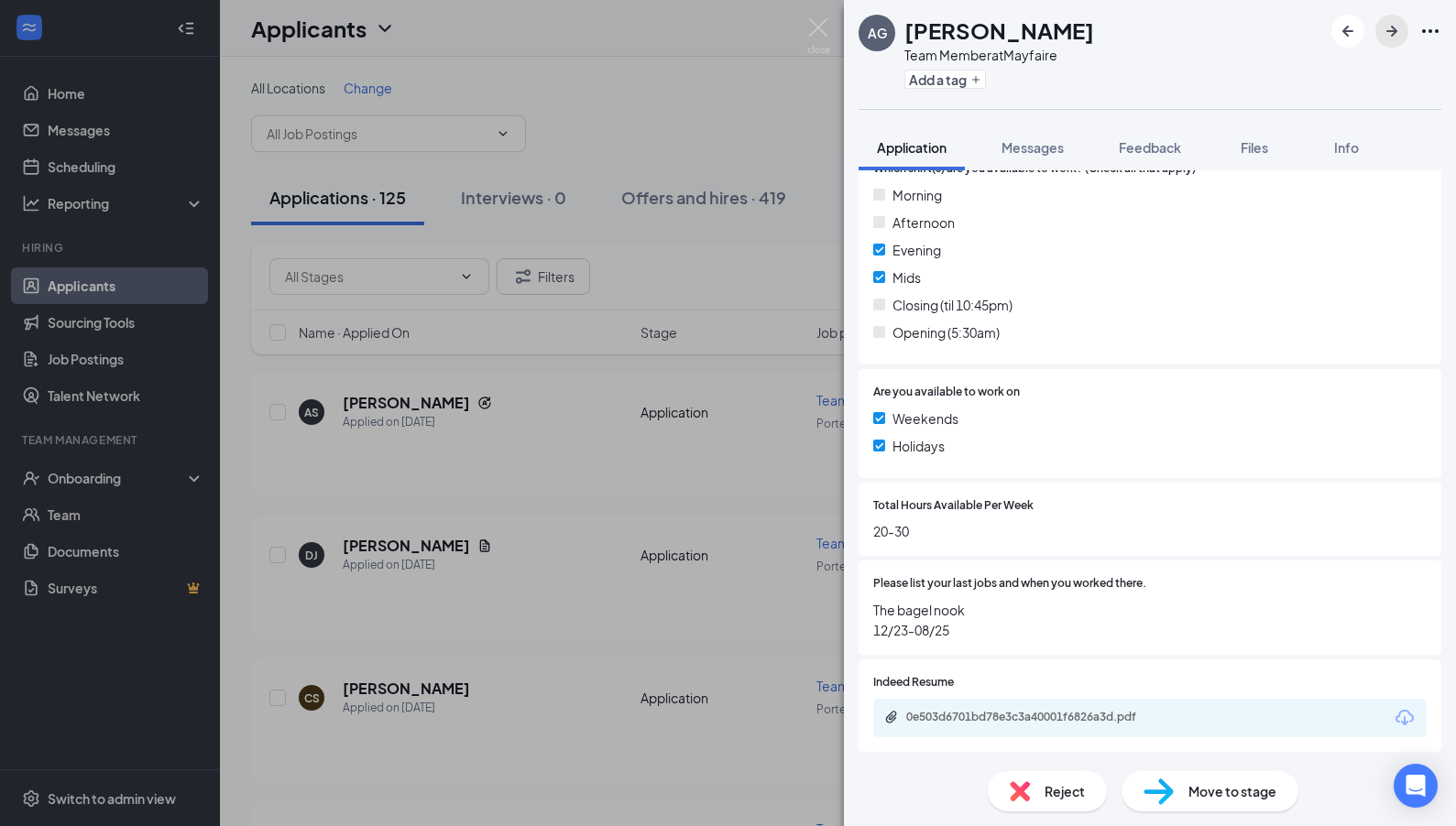
click at [942, 27] on icon "ArrowRight" at bounding box center [1391, 31] width 22 height 22
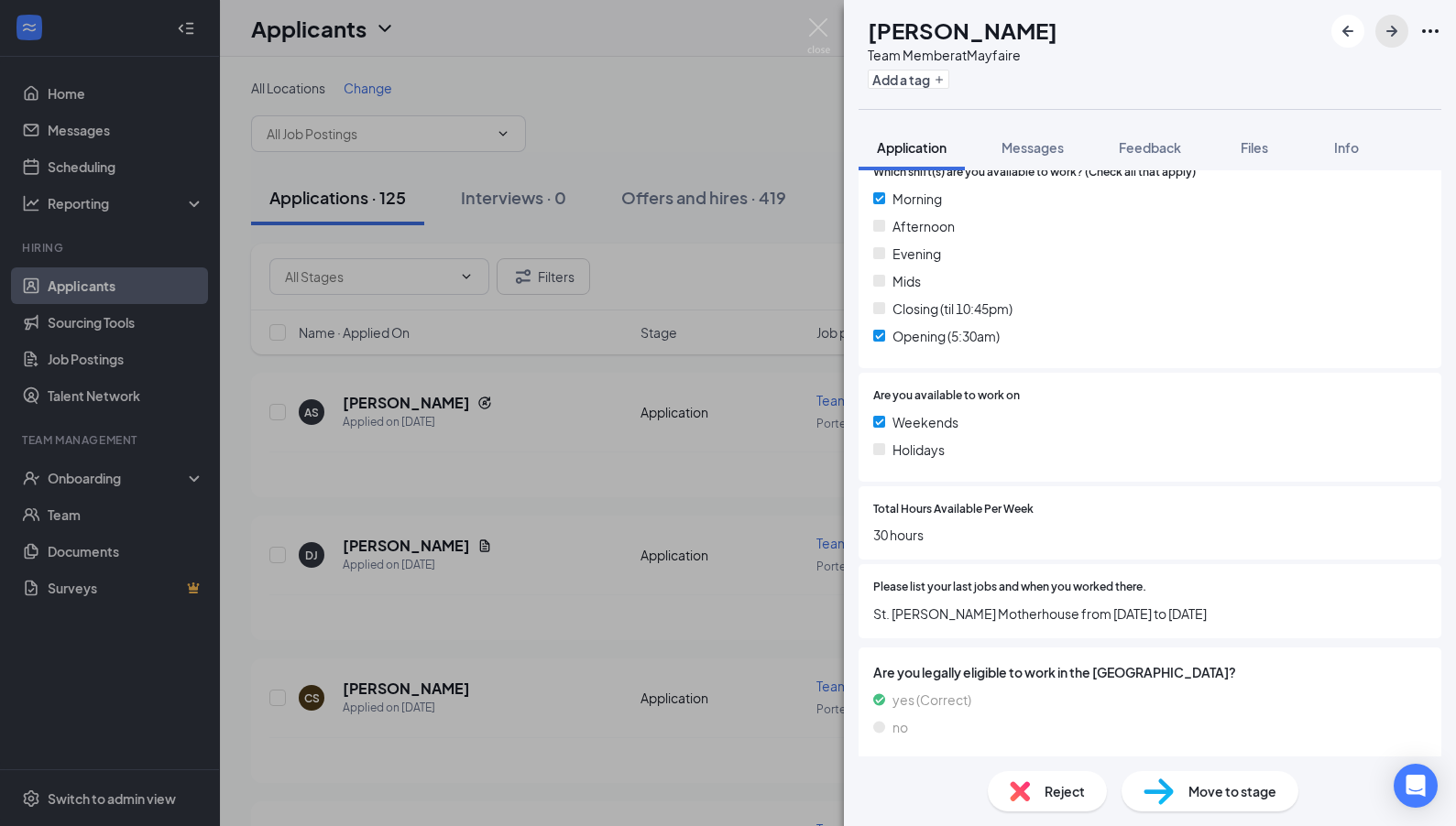
scroll to position [552, 0]
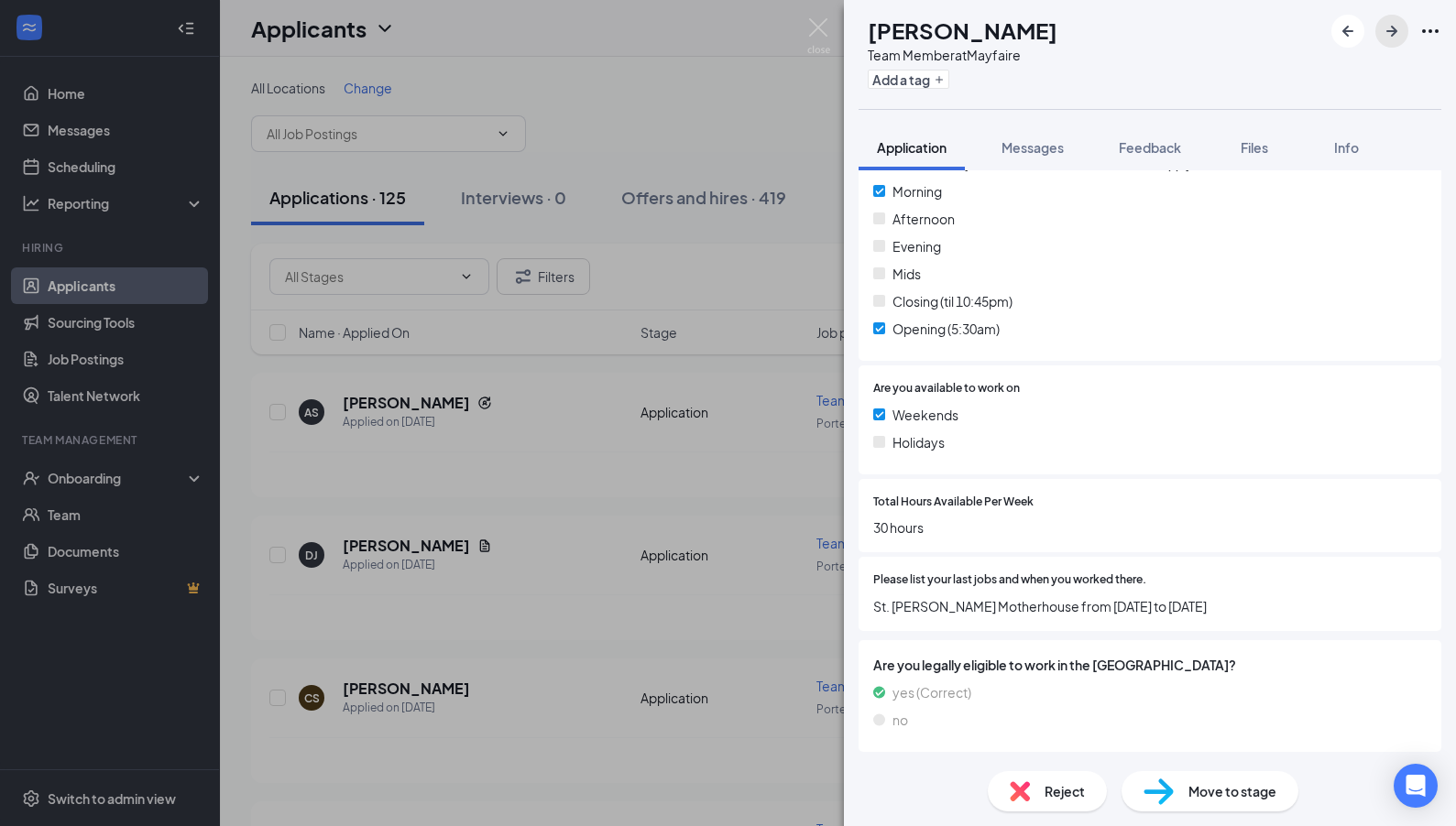
click at [942, 33] on icon "ArrowRight" at bounding box center [1391, 31] width 22 height 22
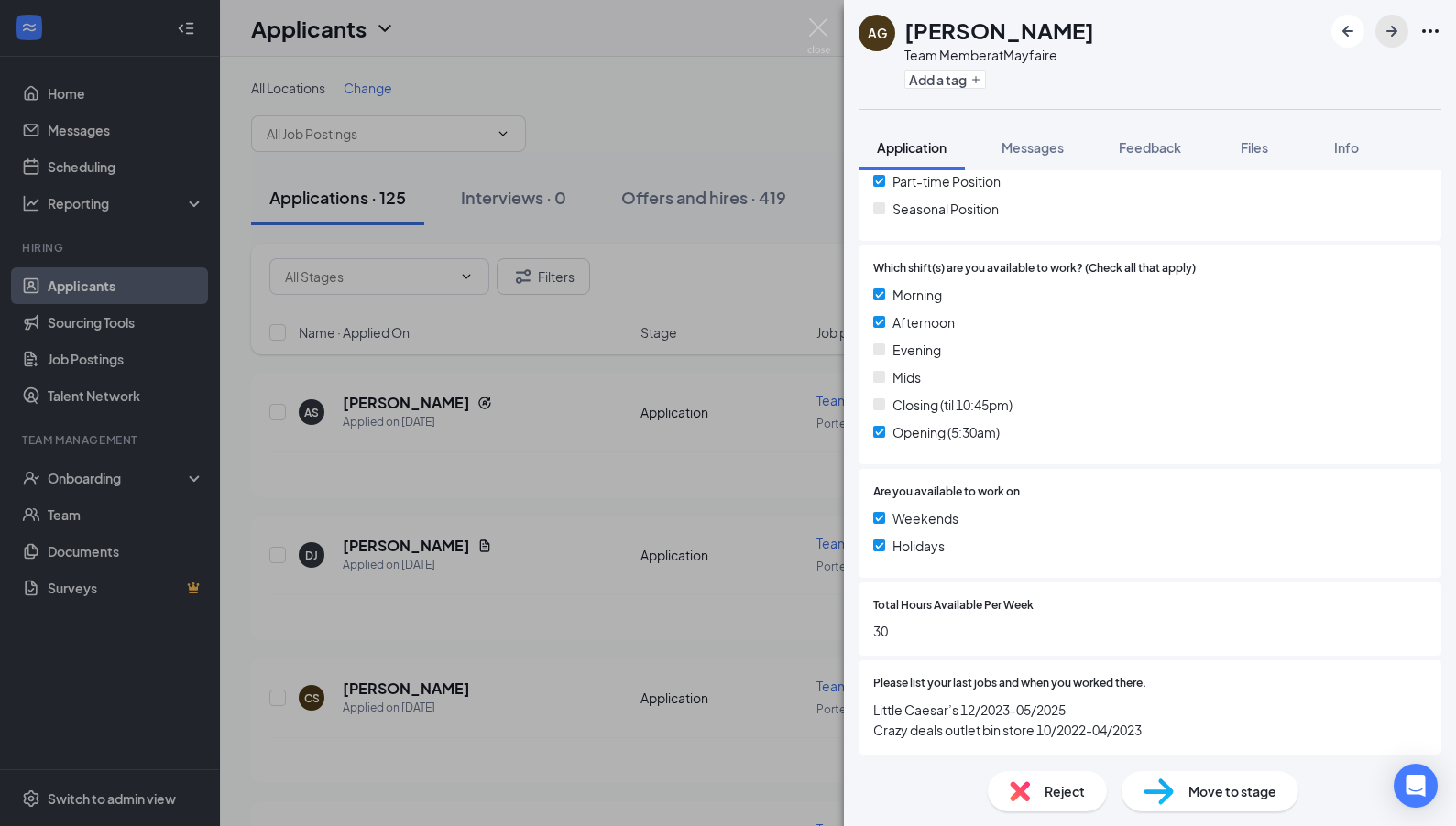
scroll to position [408, 0]
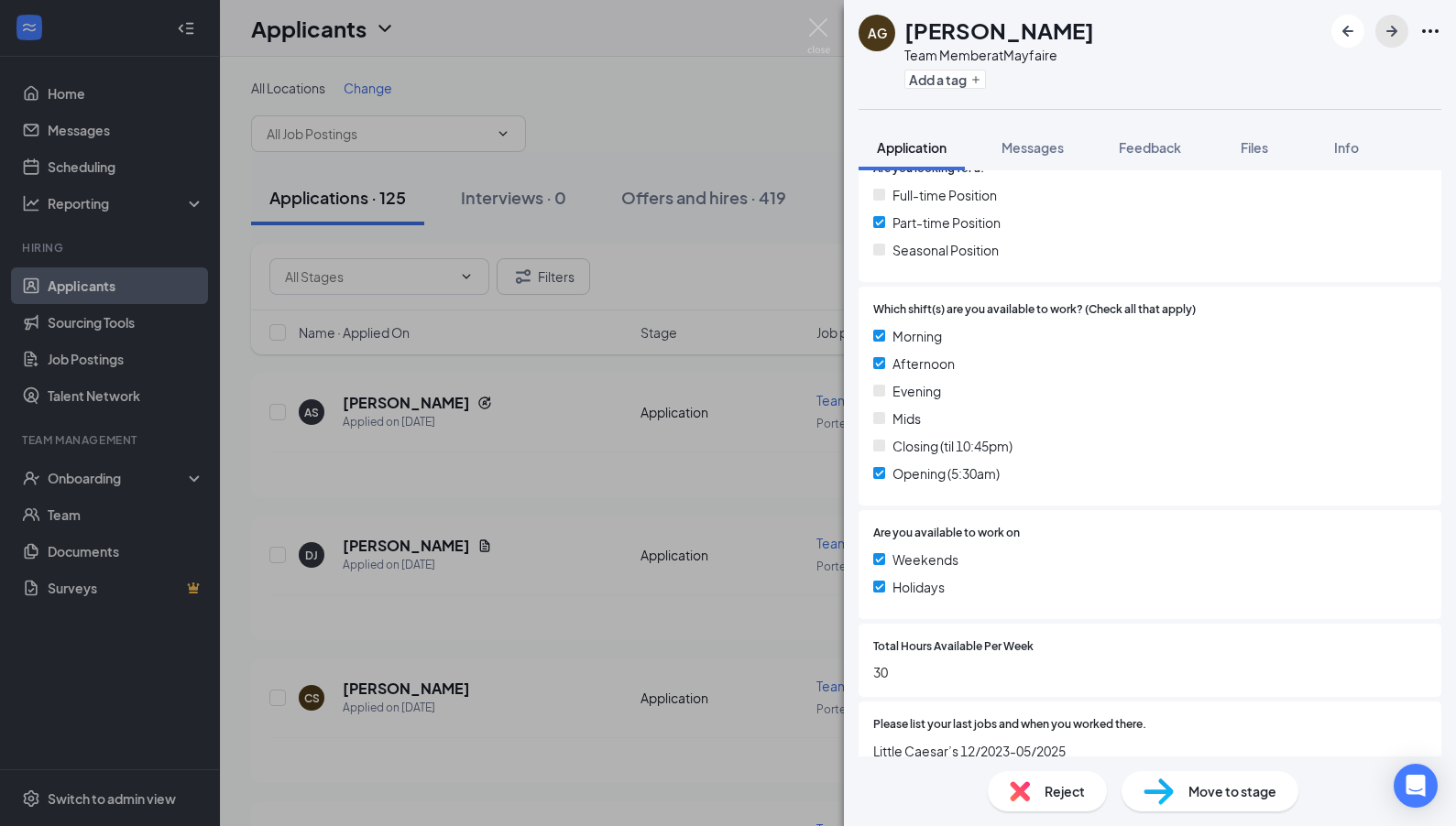
click at [942, 35] on icon "ArrowRight" at bounding box center [1391, 31] width 22 height 22
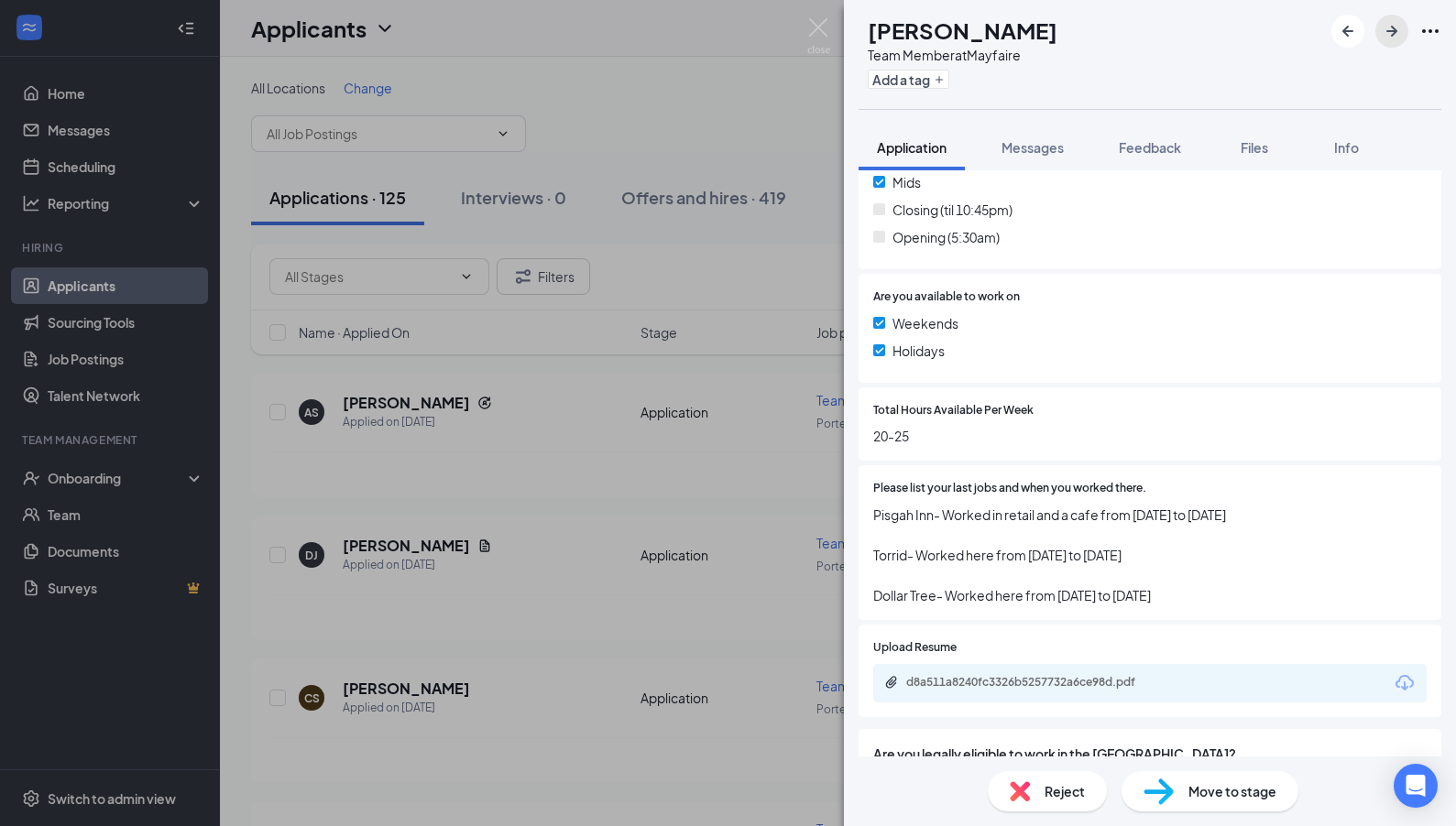
scroll to position [732, 0]
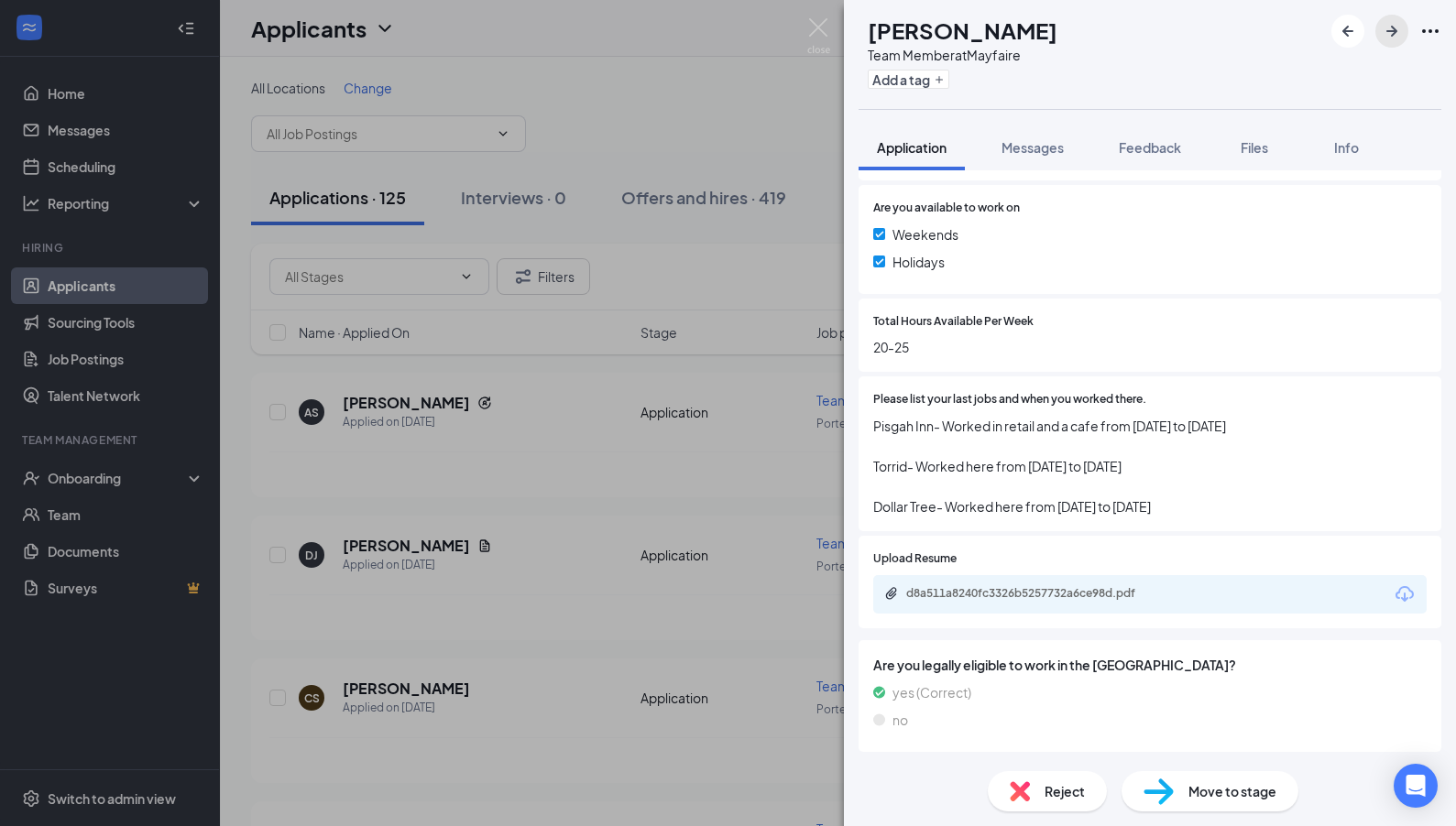
click at [942, 33] on icon "ArrowRight" at bounding box center [1391, 31] width 22 height 22
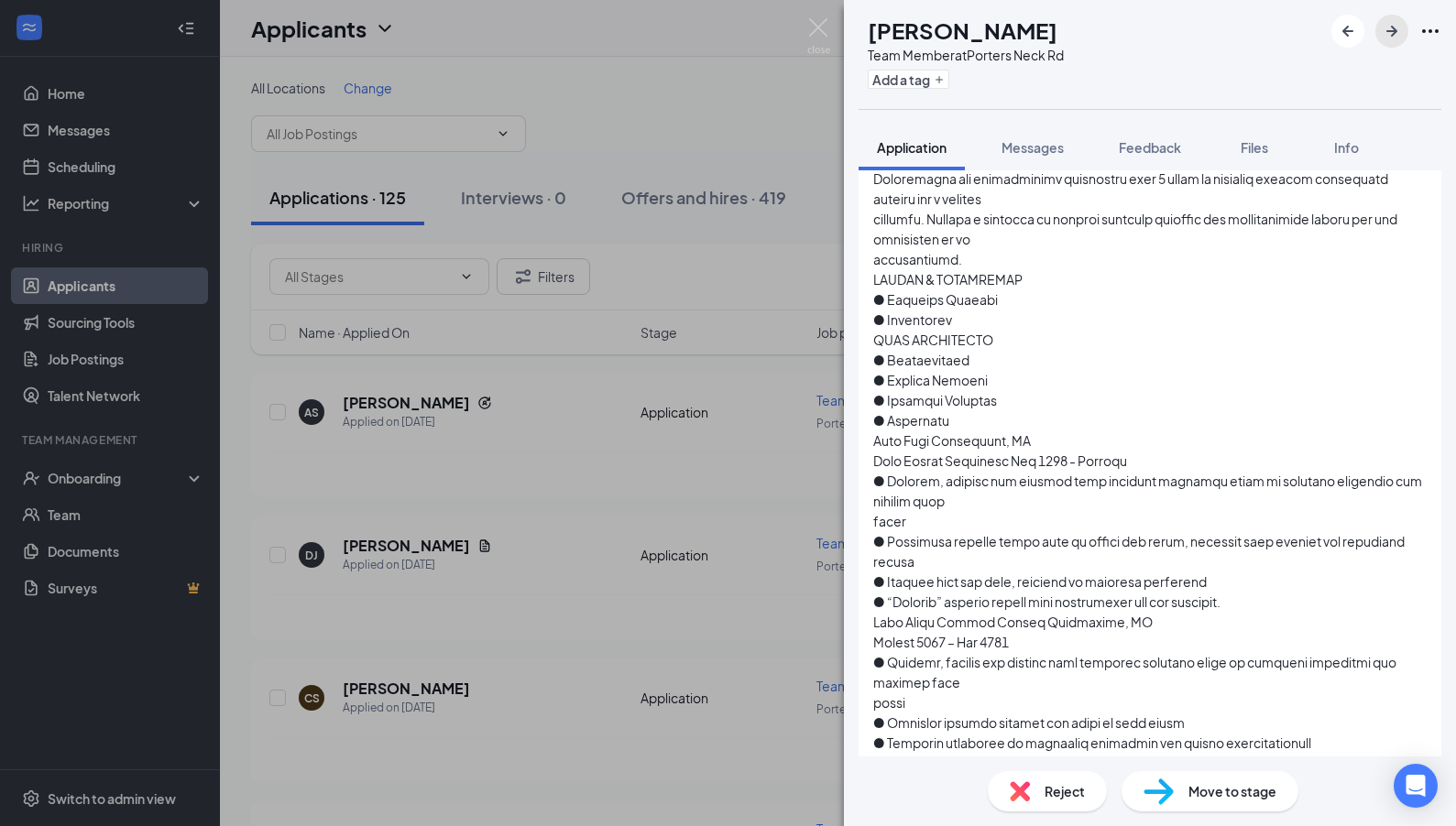
scroll to position [1068, 0]
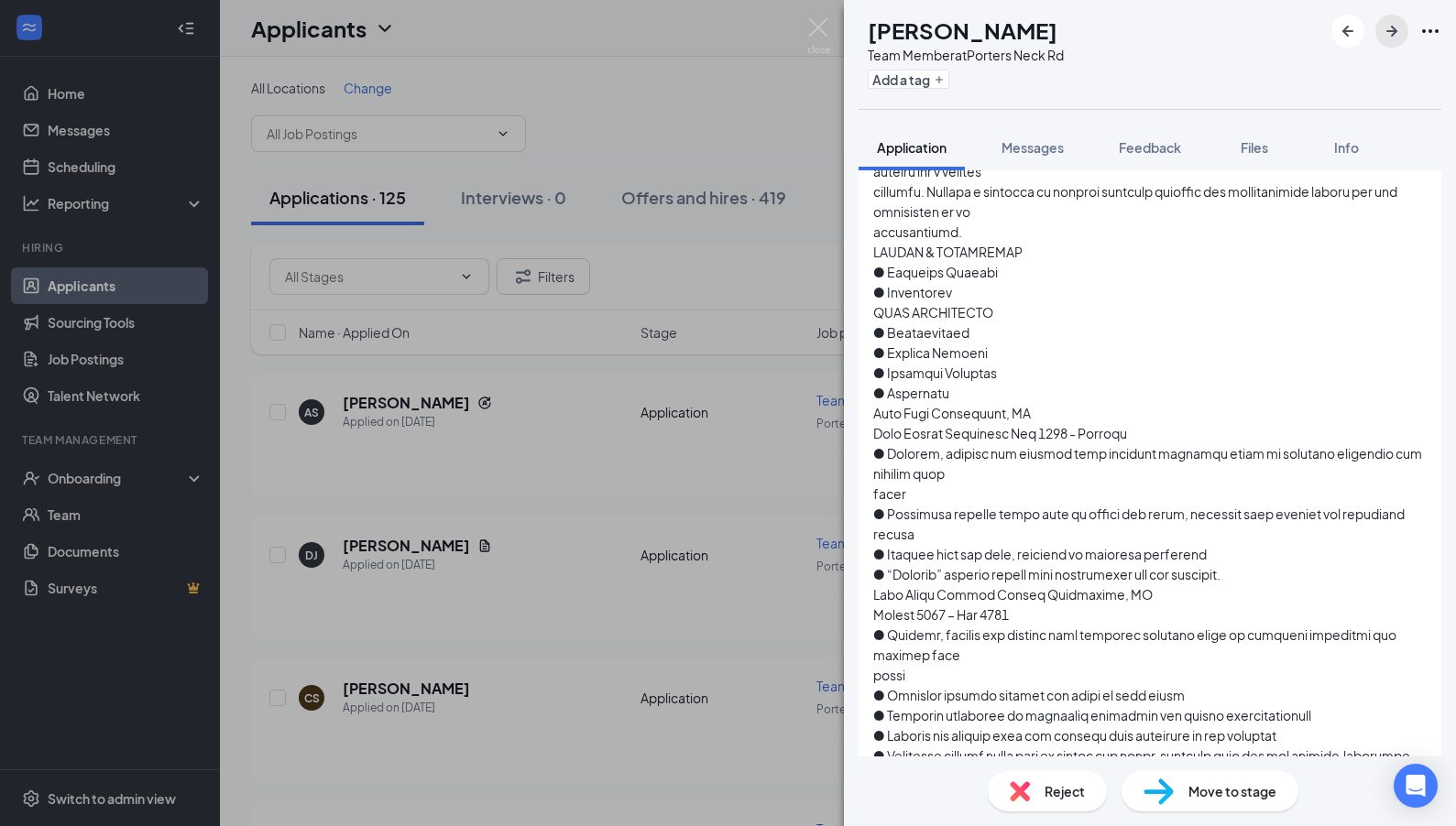
click at [942, 32] on icon "ArrowRight" at bounding box center [1391, 31] width 22 height 22
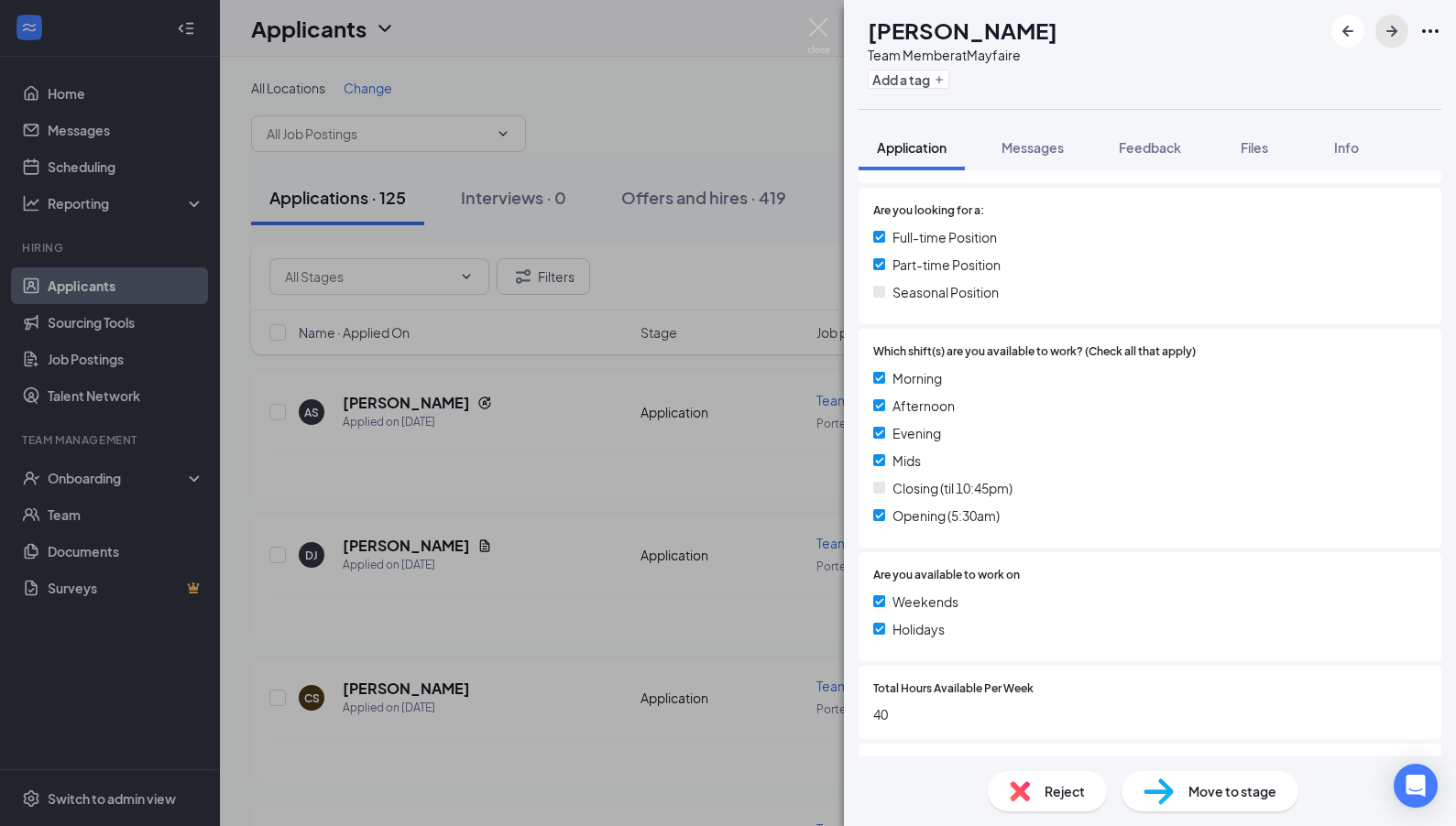
scroll to position [612, 0]
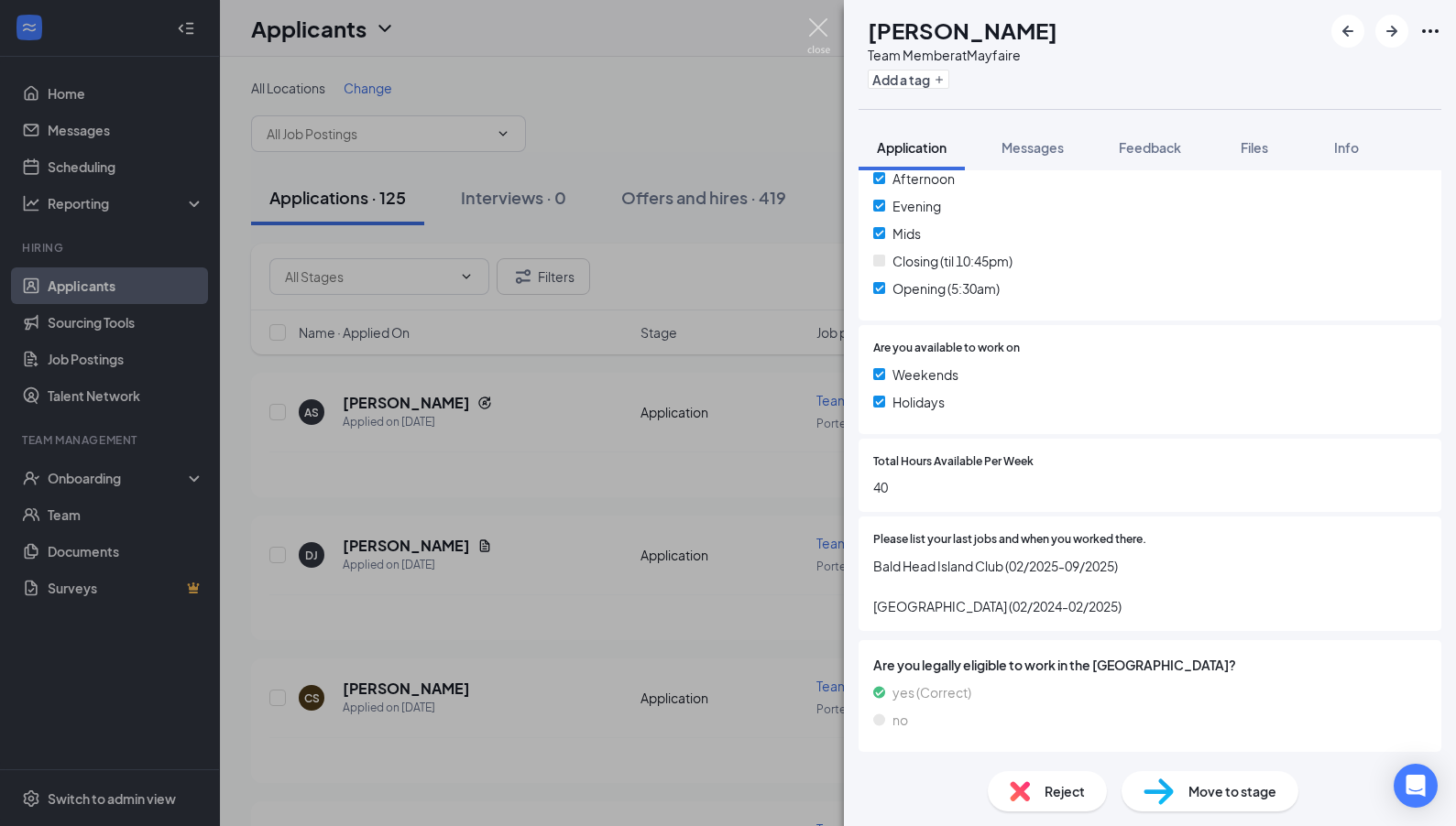
click at [823, 27] on img at bounding box center [819, 35] width 23 height 35
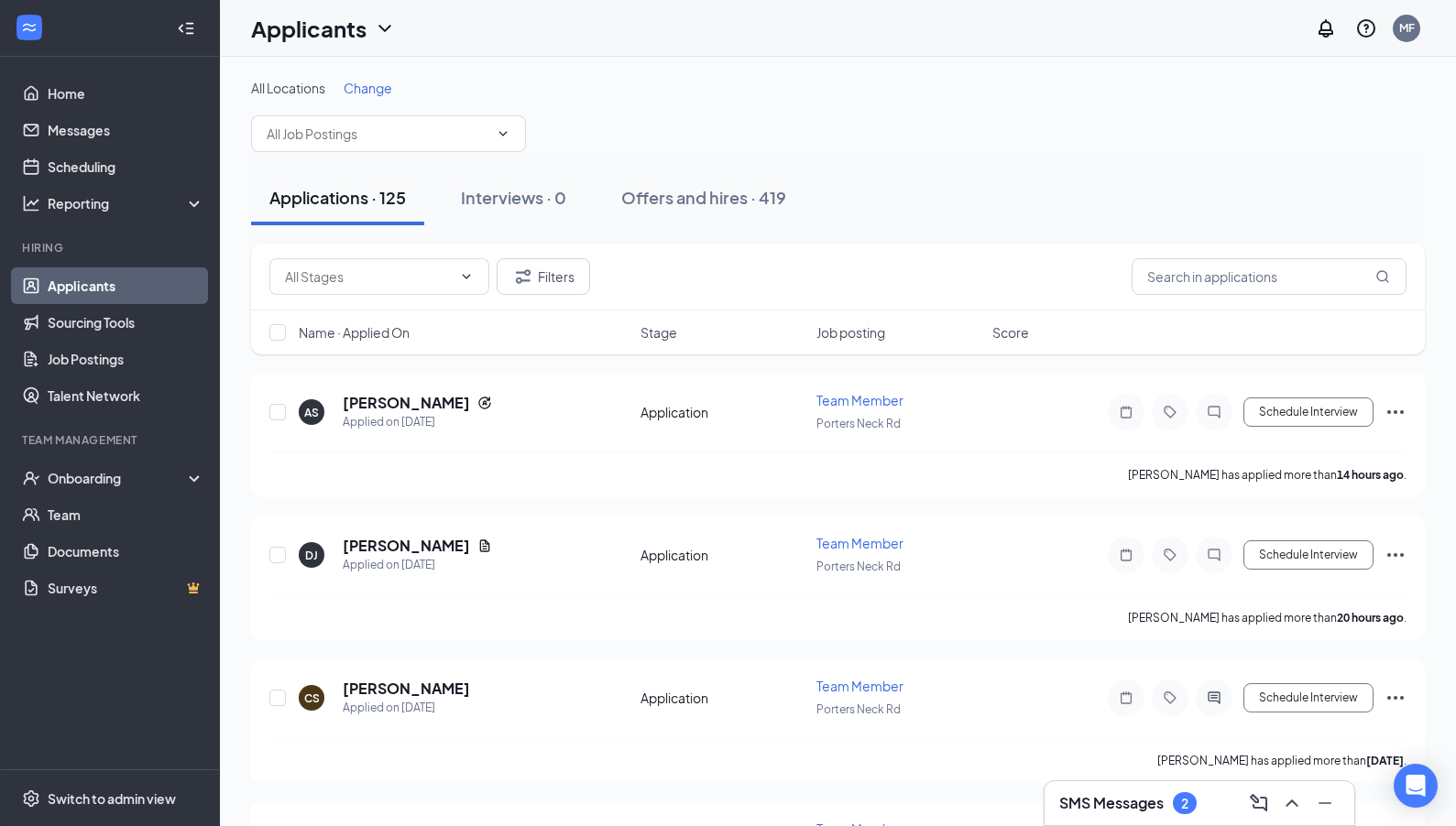
click at [942, 798] on div "2" at bounding box center [1185, 803] width 8 height 15
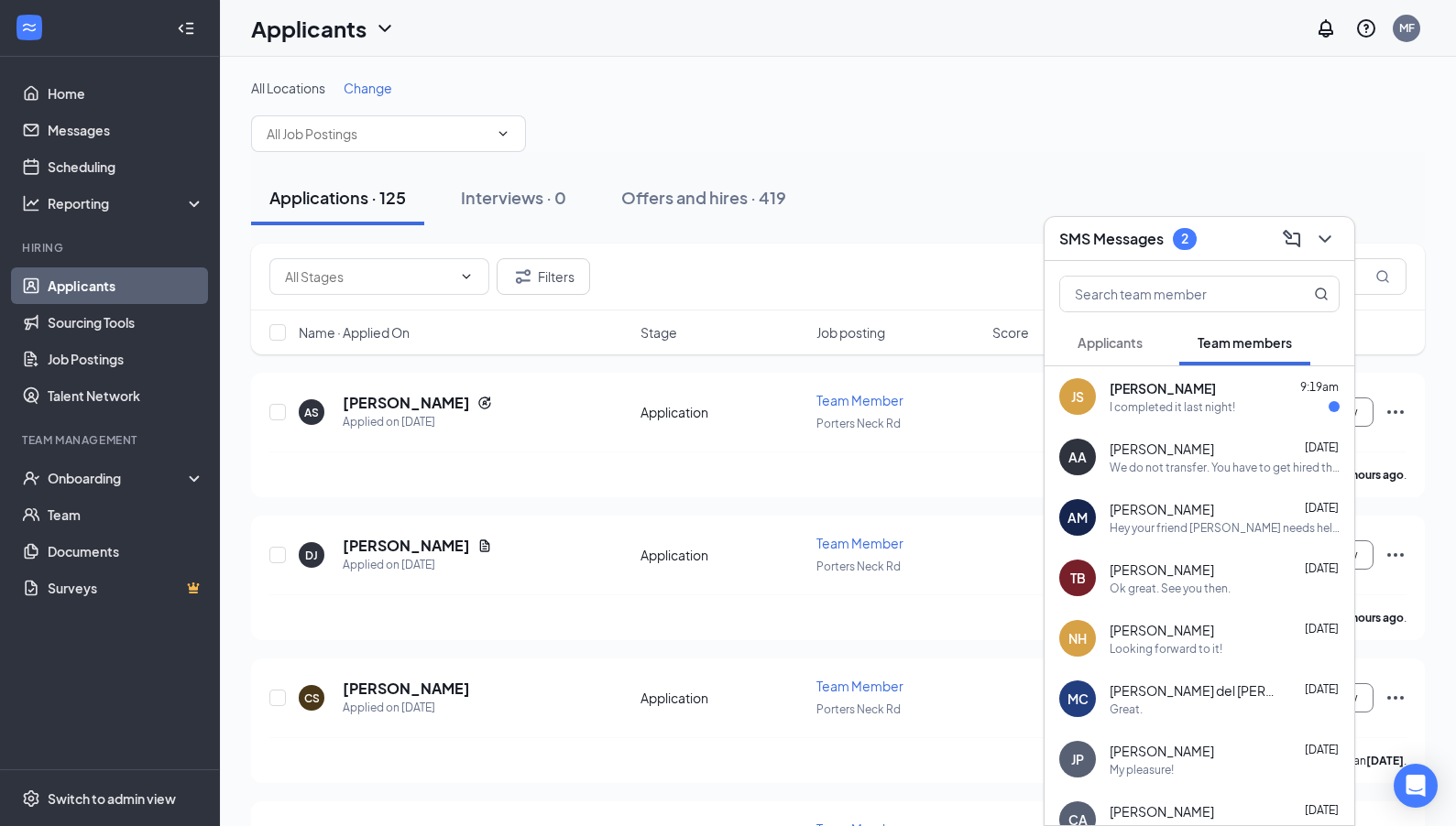
click at [942, 401] on div "I completed it last night!" at bounding box center [1171, 407] width 125 height 15
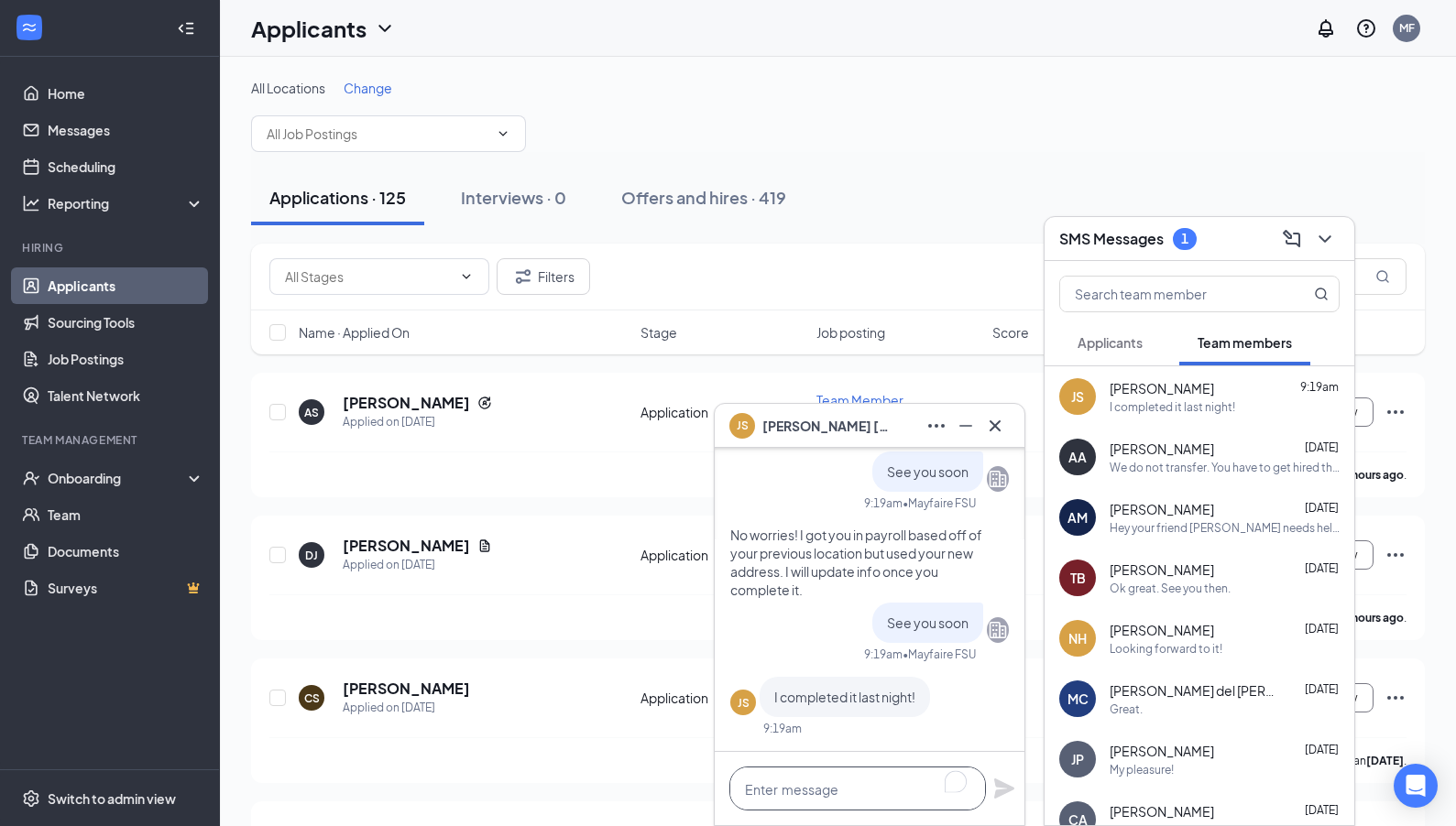
click at [918, 792] on textarea "To enrich screen reader interactions, please activate Accessibility in Grammarl…" at bounding box center [857, 789] width 256 height 44
type textarea "t"
type textarea "Thank you!"
click at [942, 792] on icon "Plane" at bounding box center [1003, 788] width 22 height 22
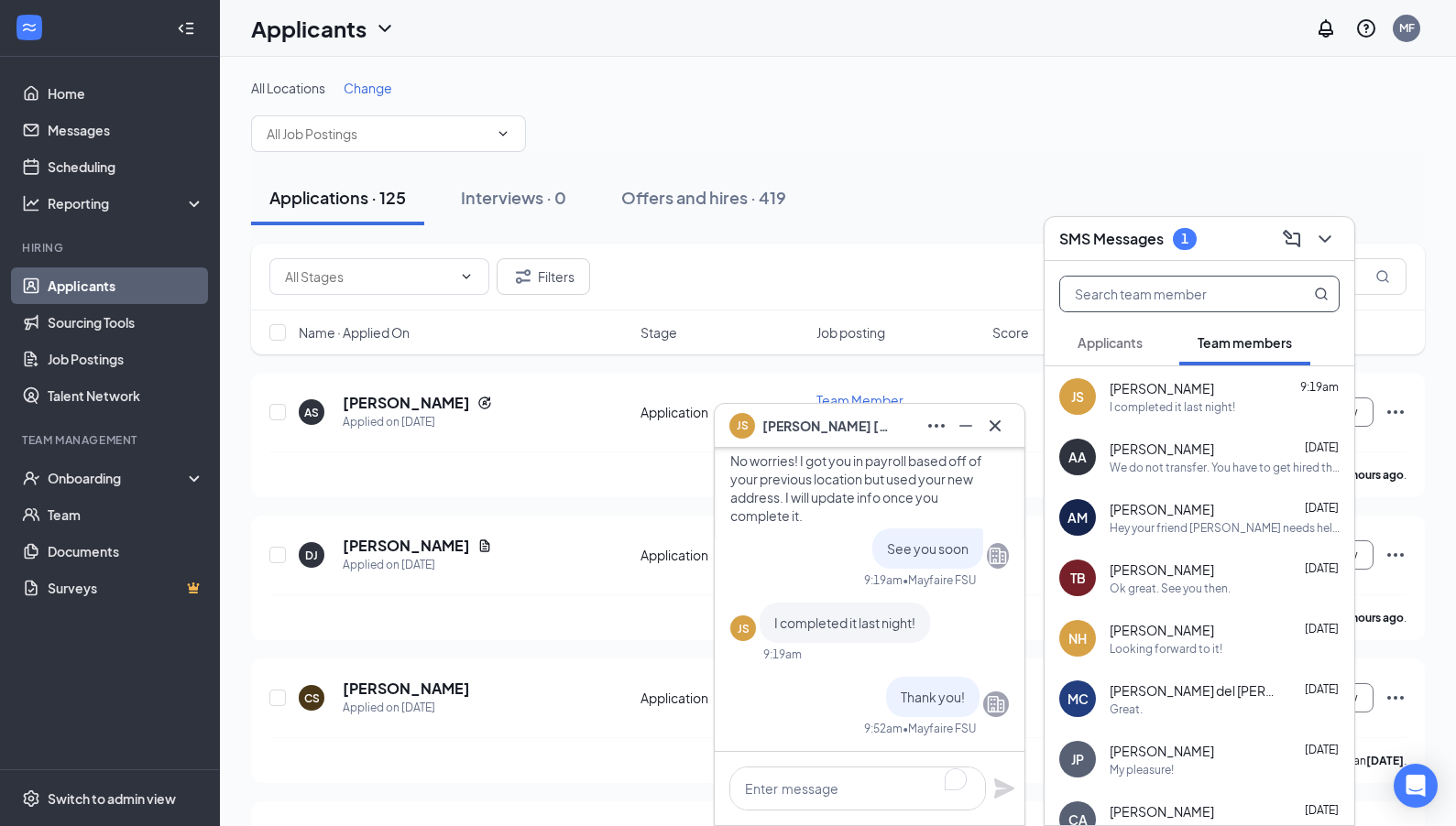
scroll to position [0, 0]
click at [942, 338] on span "Applicants" at bounding box center [1110, 342] width 65 height 16
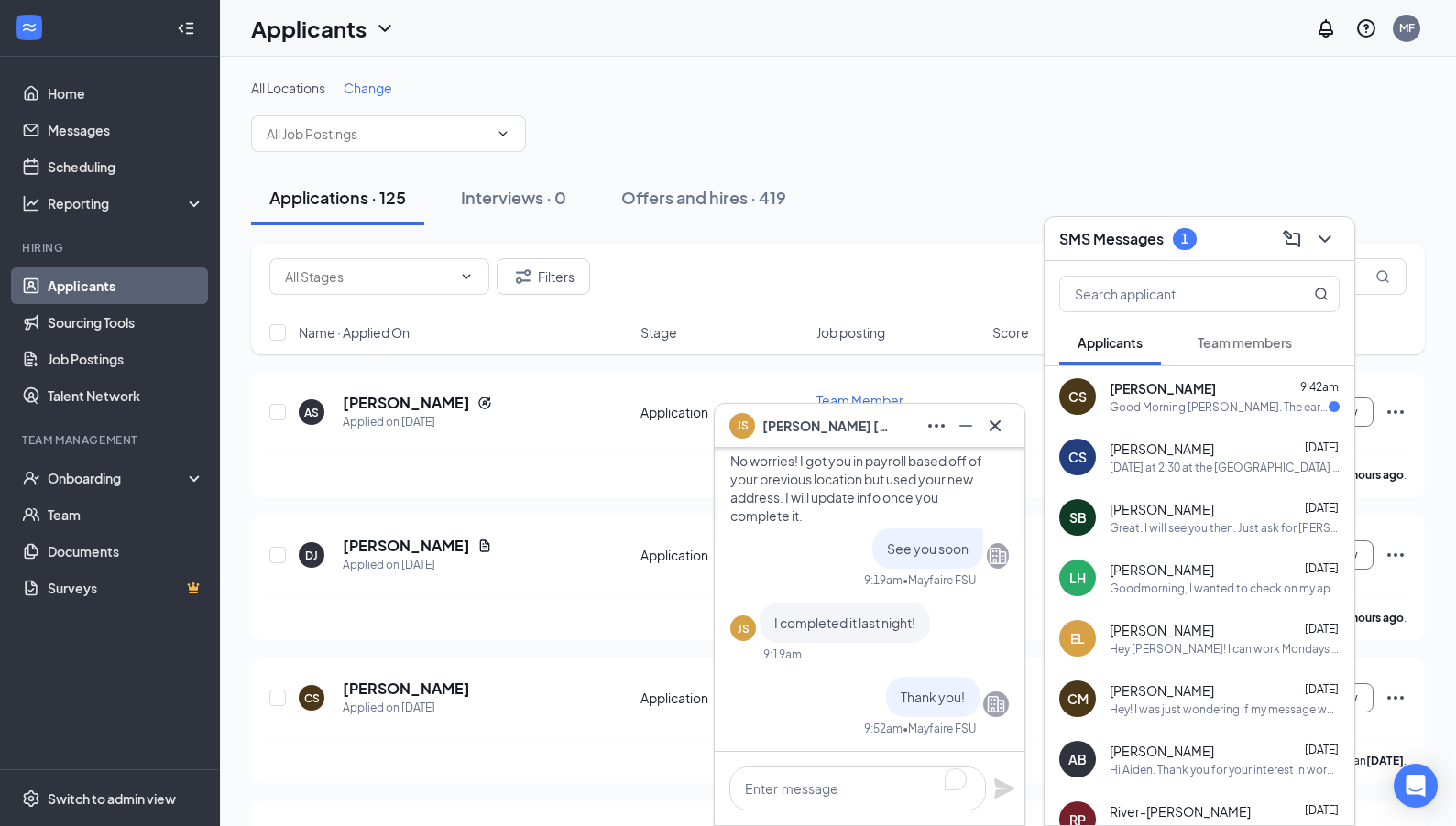
click at [942, 399] on div "Good Morning [PERSON_NAME]. The earliest day I can do is [DATE] after 4, howeve…" at bounding box center [1218, 407] width 219 height 15
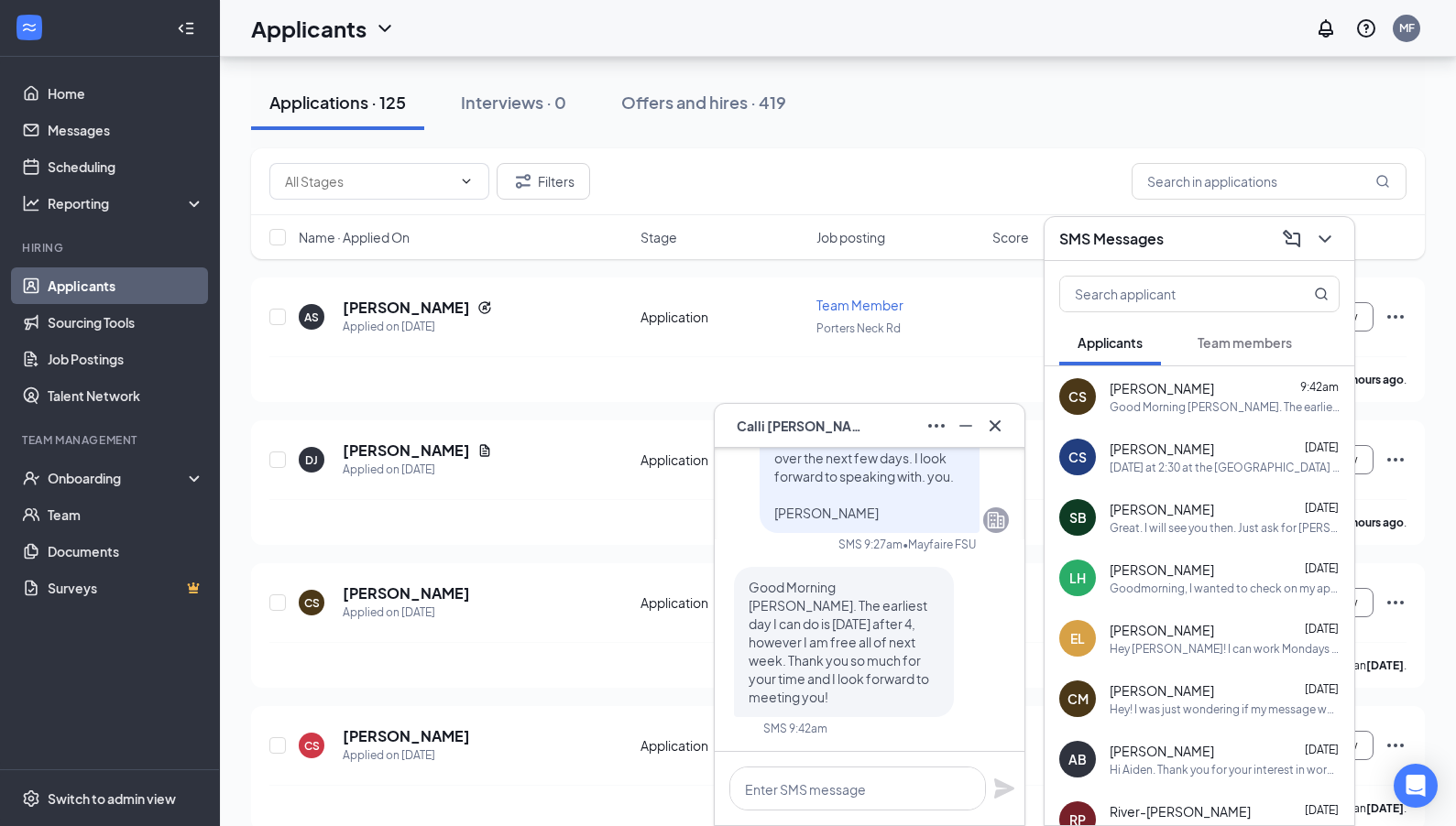
scroll to position [122, 0]
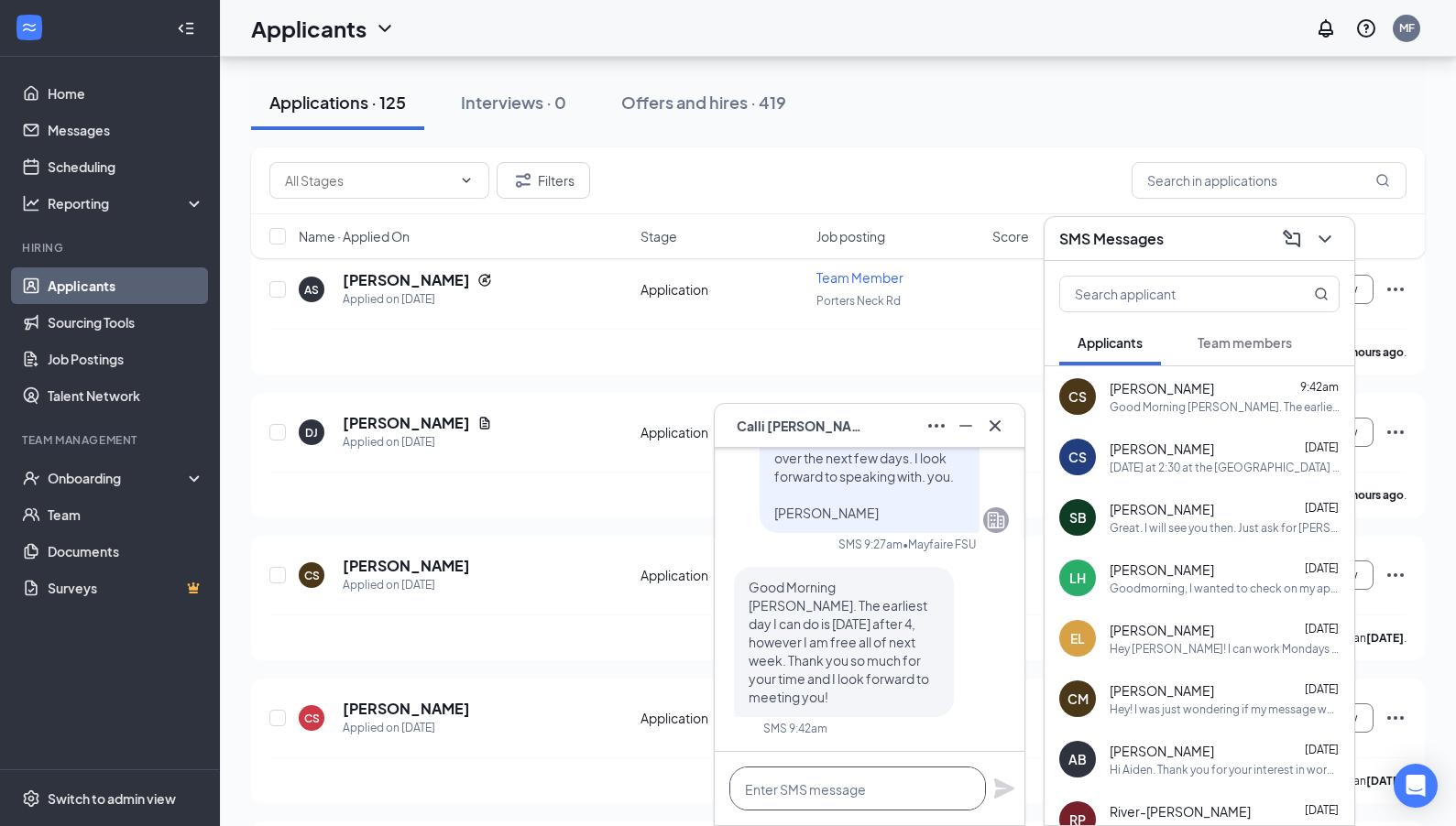
click at [899, 791] on textarea at bounding box center [857, 789] width 256 height 44
type textarea "H"
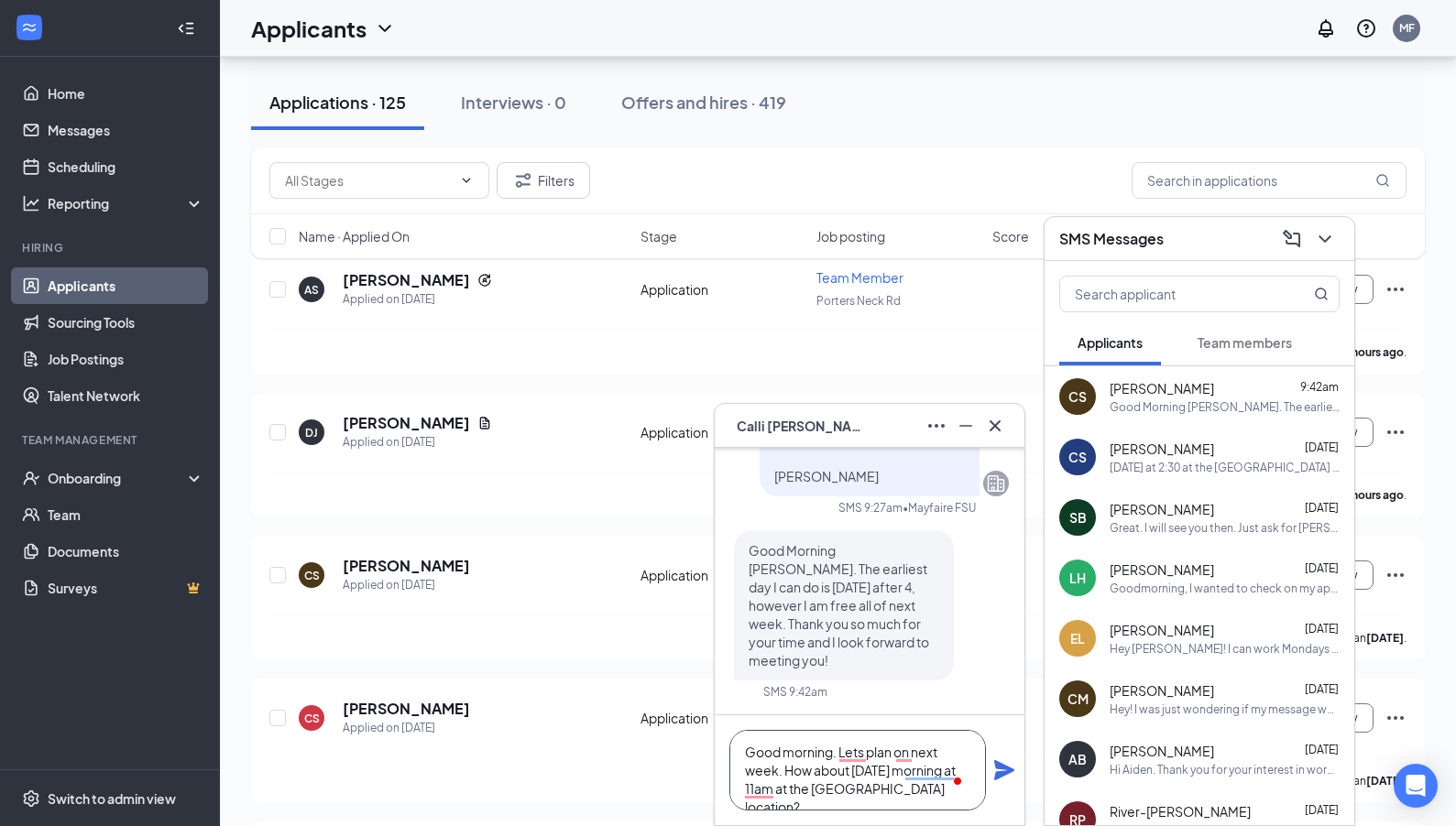
type textarea "Good morning. Lets plan on next week. How about [DATE] morning at 11am at the […"
click at [942, 772] on icon "Plane" at bounding box center [1003, 770] width 20 height 20
